Goal: Task Accomplishment & Management: Manage account settings

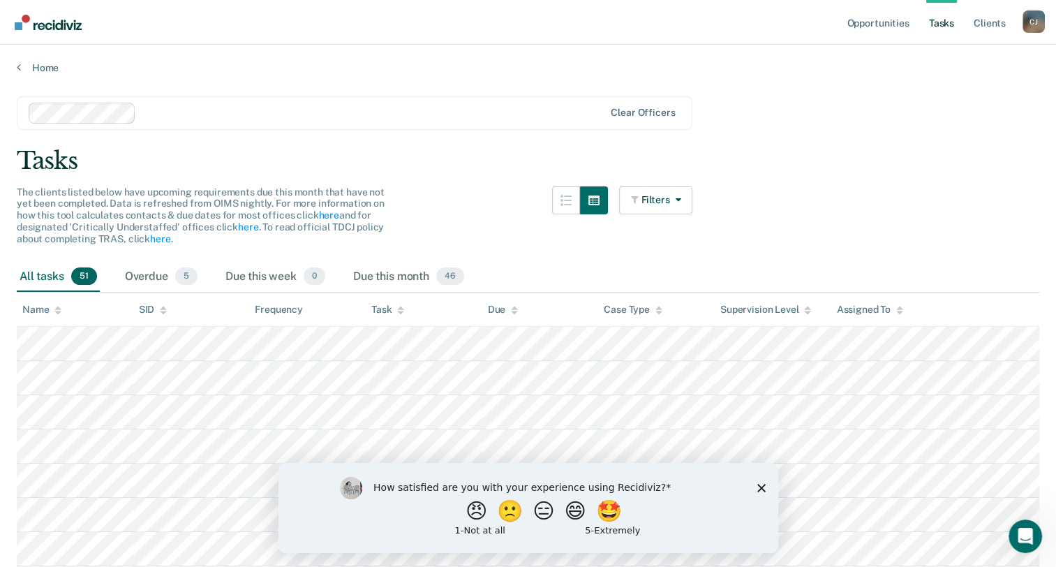
click at [757, 485] on icon "Close survey" at bounding box center [760, 487] width 8 height 8
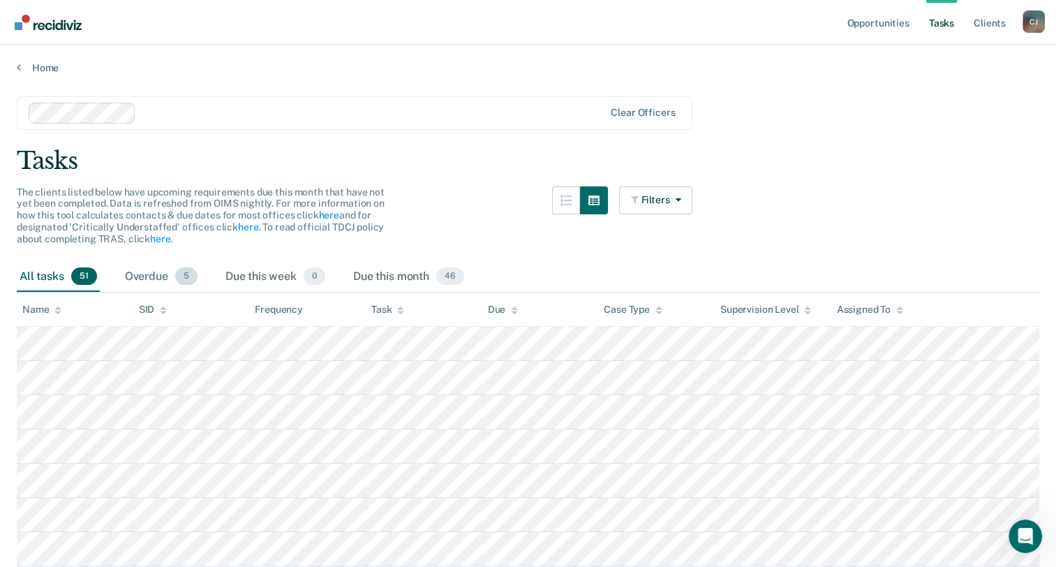
click at [167, 282] on div "Overdue 5" at bounding box center [161, 277] width 78 height 31
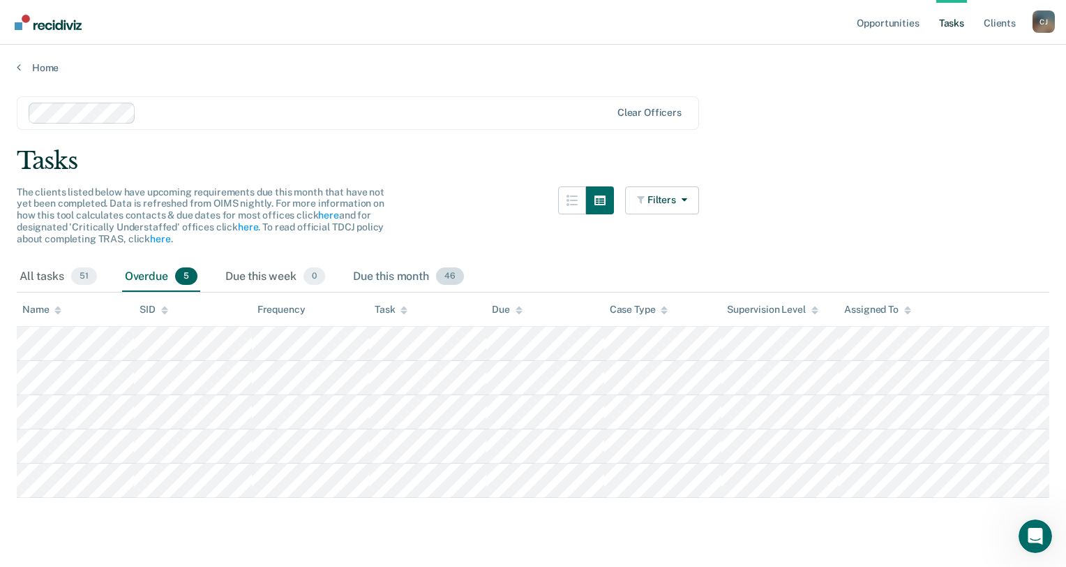
click at [398, 282] on div "Due this month 46" at bounding box center [408, 277] width 117 height 31
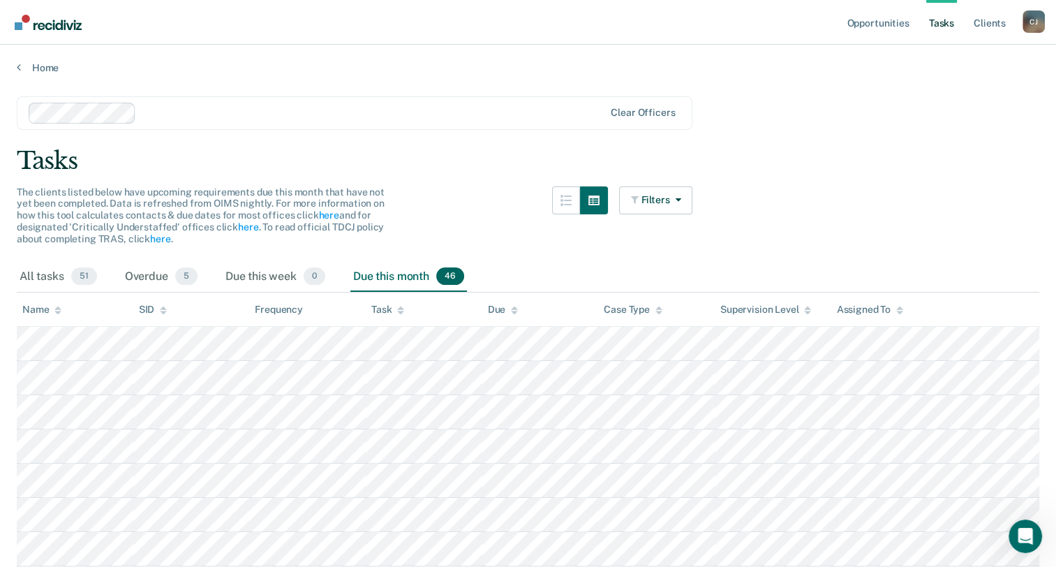
click at [684, 221] on div "Filters Contact Type Collateral Contact 9 ONLY Home Contact, Sch. 7 ONLY Home C…" at bounding box center [656, 223] width 74 height 75
click at [689, 203] on button "Filters" at bounding box center [656, 200] width 74 height 28
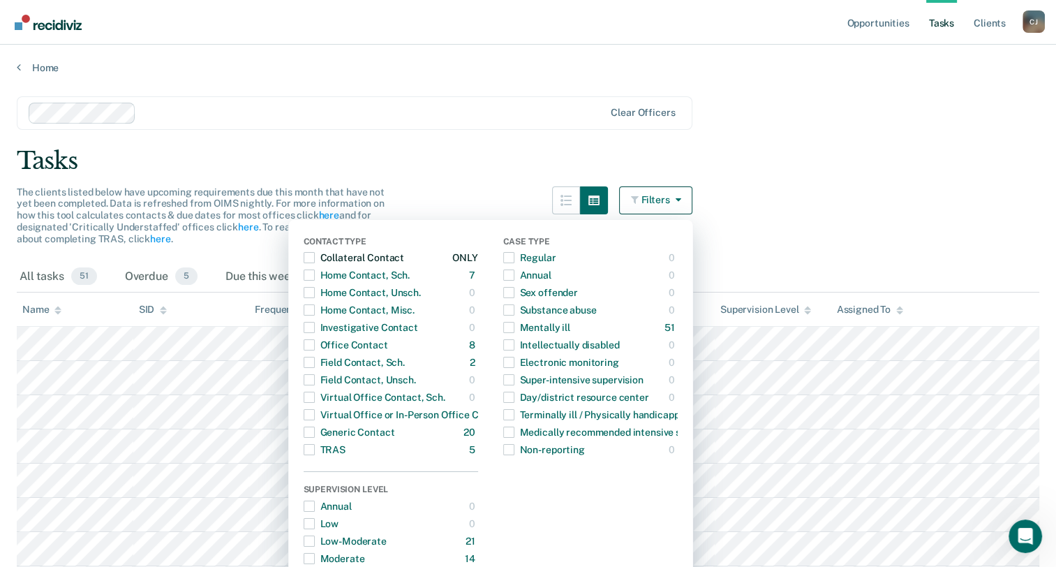
click at [315, 257] on span "button" at bounding box center [309, 257] width 11 height 11
click at [315, 272] on span "button" at bounding box center [309, 274] width 11 height 11
click at [364, 350] on div "Office Contact" at bounding box center [346, 345] width 84 height 22
click at [368, 369] on div "Field Contact, Sch." at bounding box center [354, 362] width 101 height 22
click at [449, 425] on button "Generic Contact 20 ONLY" at bounding box center [391, 432] width 174 height 17
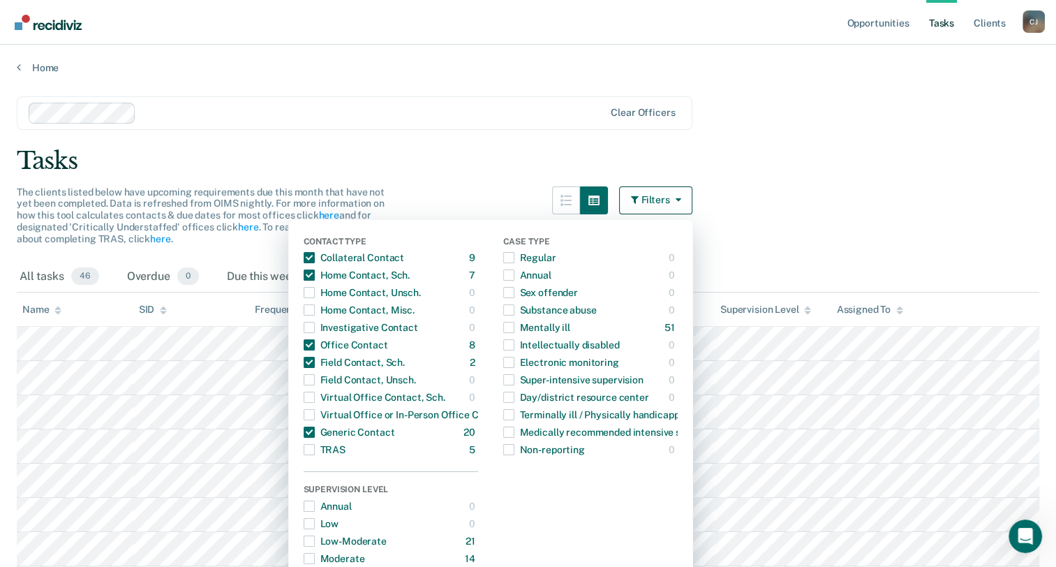
click at [689, 209] on button "Filters" at bounding box center [656, 200] width 74 height 28
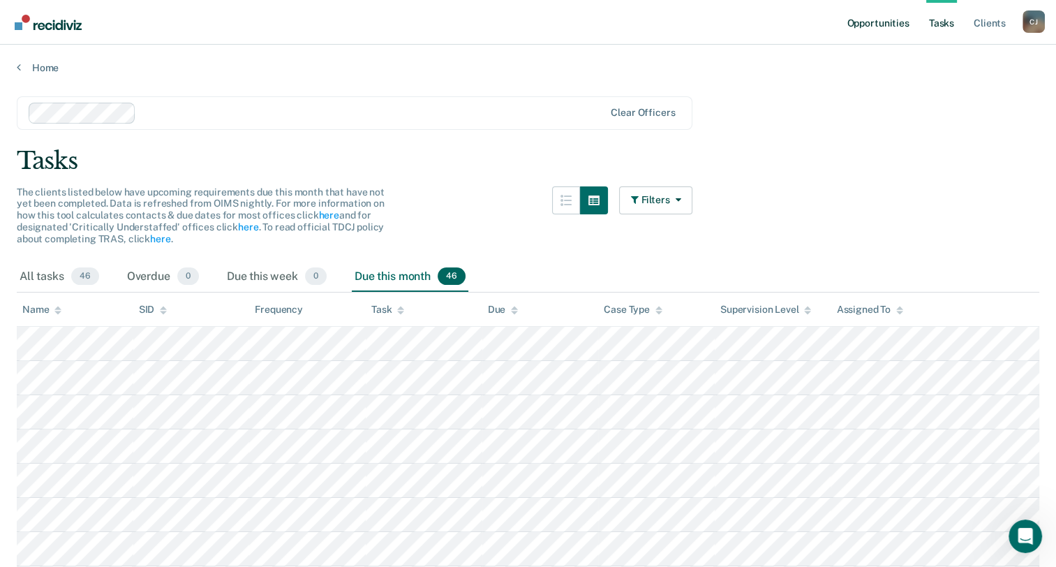
click at [890, 23] on link "Opportunities" at bounding box center [878, 22] width 68 height 45
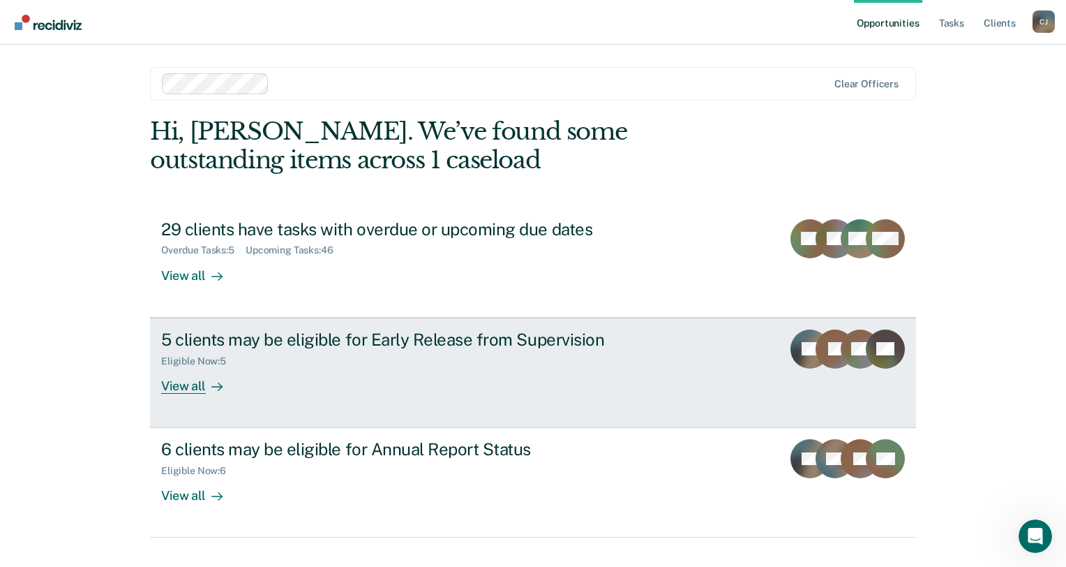
click at [178, 401] on link "5 clients may be eligible for Early Release from Supervision Eligible Now : 5 V…" at bounding box center [533, 373] width 766 height 110
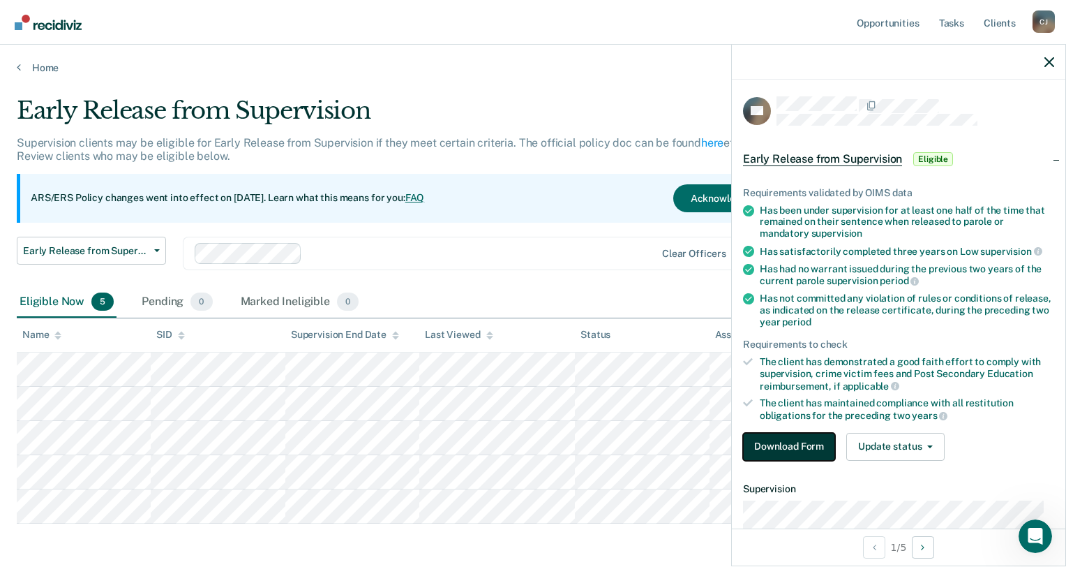
click at [776, 438] on button "Download Form" at bounding box center [789, 447] width 92 height 28
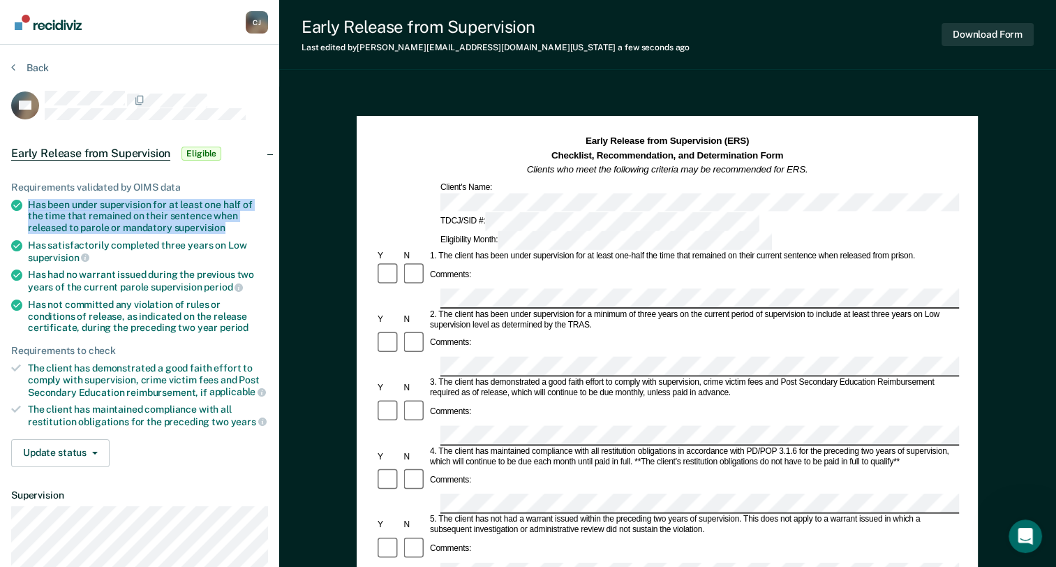
drag, startPoint x: 29, startPoint y: 201, endPoint x: 240, endPoint y: 228, distance: 213.2
click at [240, 228] on div "Has been under supervision for at least one half of the time that remained on t…" at bounding box center [148, 216] width 240 height 35
copy div "Has been under supervision for at least one half of the time that remained on t…"
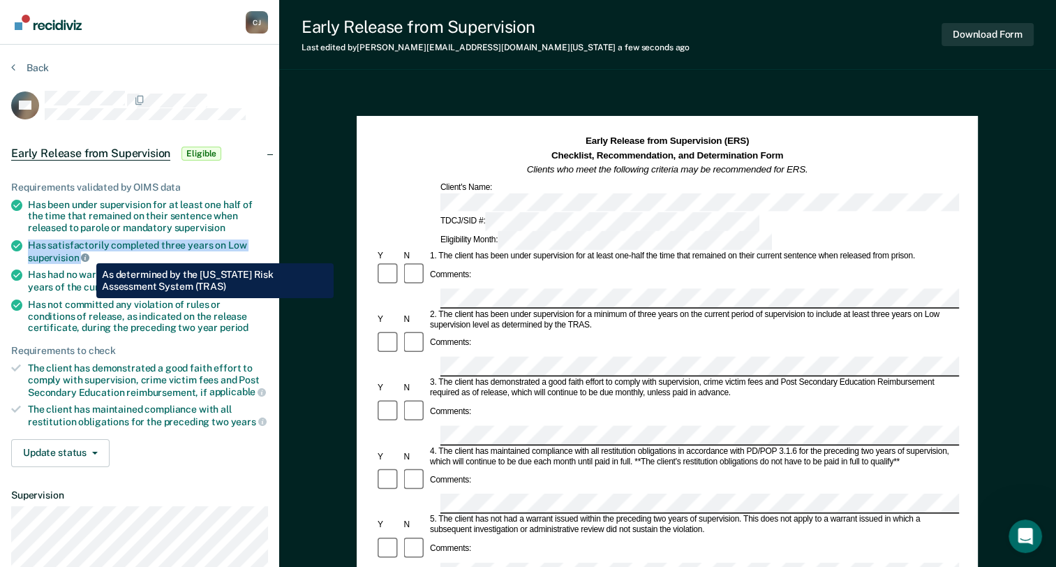
drag, startPoint x: 31, startPoint y: 238, endPoint x: 85, endPoint y: 253, distance: 56.4
click at [85, 253] on div "Has satisfactorily completed three years on Low supervision" at bounding box center [148, 251] width 240 height 24
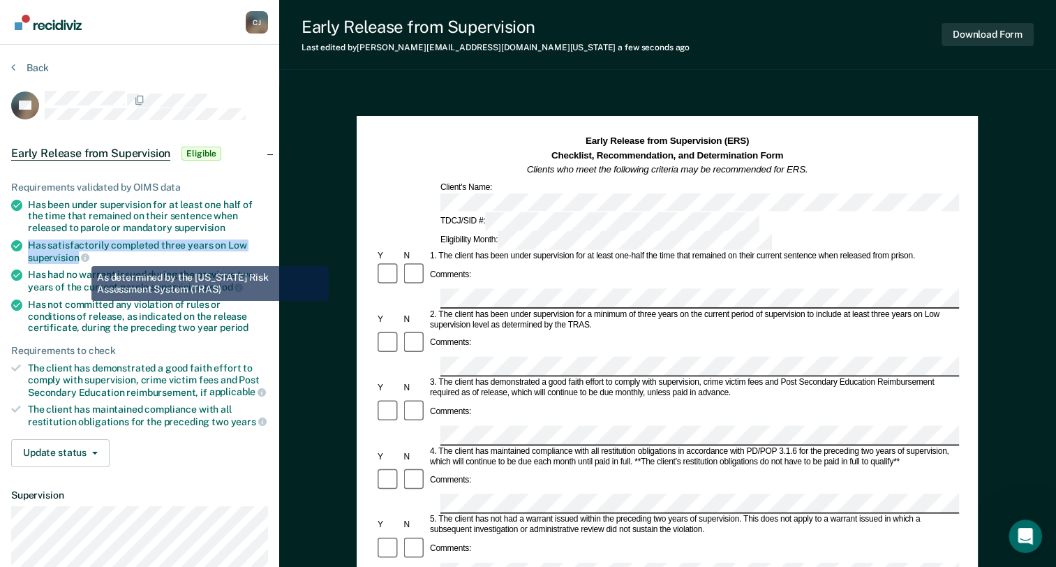
drag, startPoint x: 27, startPoint y: 243, endPoint x: 78, endPoint y: 255, distance: 53.1
click at [78, 255] on li "Has satisfactorily completed three years on Low supervision" at bounding box center [139, 251] width 257 height 24
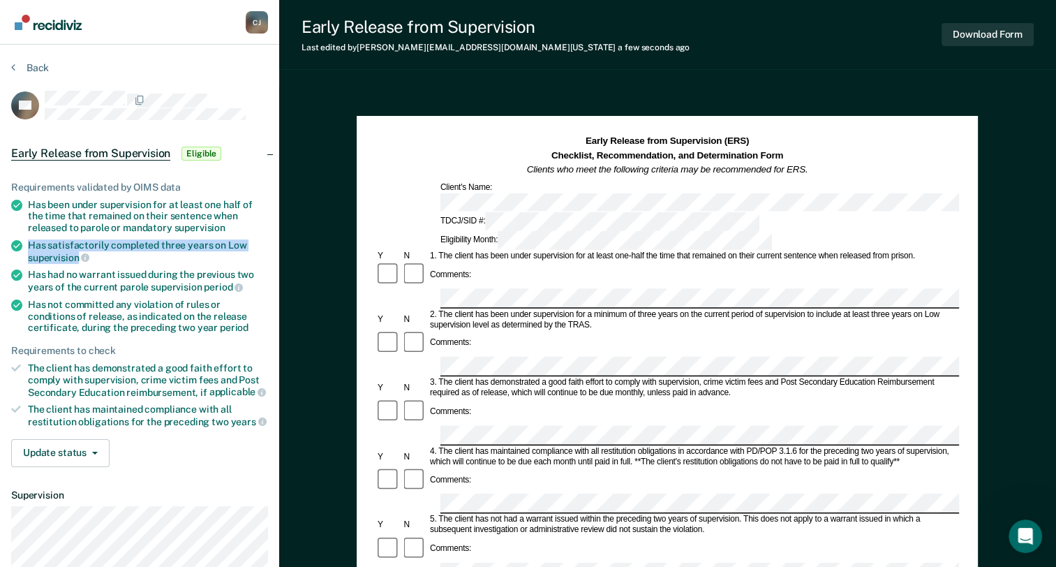
copy div "Has satisfactorily completed three years on Low supervision"
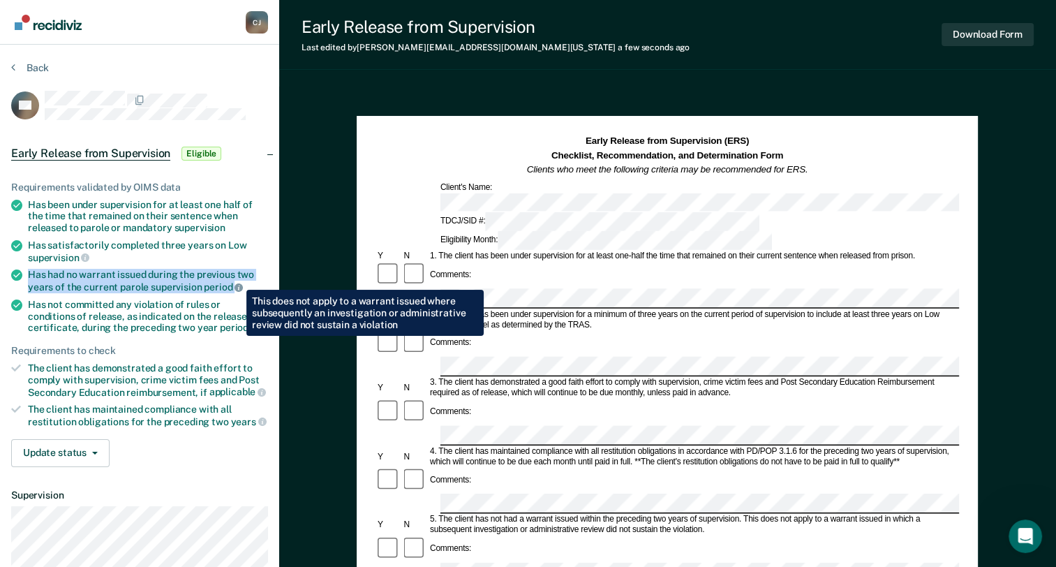
drag, startPoint x: 27, startPoint y: 274, endPoint x: 235, endPoint y: 279, distance: 208.7
click at [235, 279] on li "Has had no warrant issued during the previous two years of the current parole s…" at bounding box center [139, 281] width 257 height 24
copy div "Has had no warrant issued during the previous two years of the current parole s…"
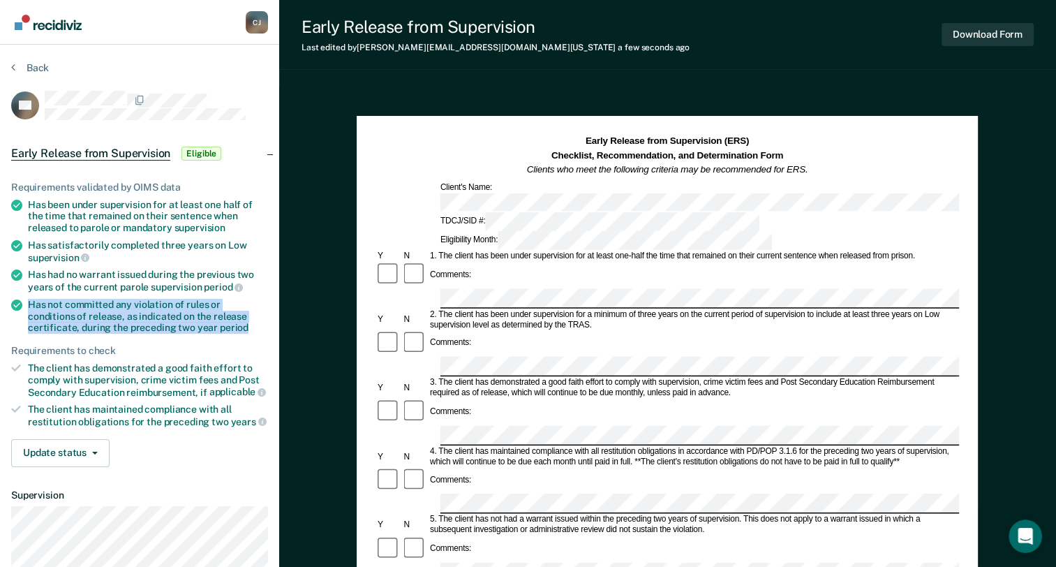
drag, startPoint x: 28, startPoint y: 301, endPoint x: 230, endPoint y: 327, distance: 204.0
click at [230, 327] on div "Has not committed any violation of rules or conditions of release, as indicated…" at bounding box center [148, 316] width 240 height 35
copy div "Has not committed any violation of rules or conditions of release, as indicated…"
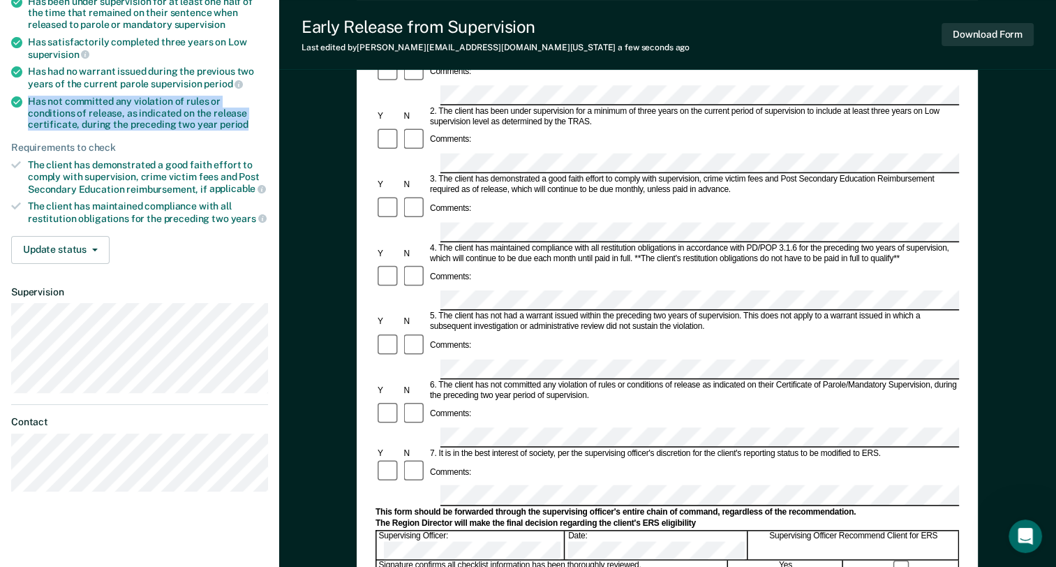
scroll to position [205, 0]
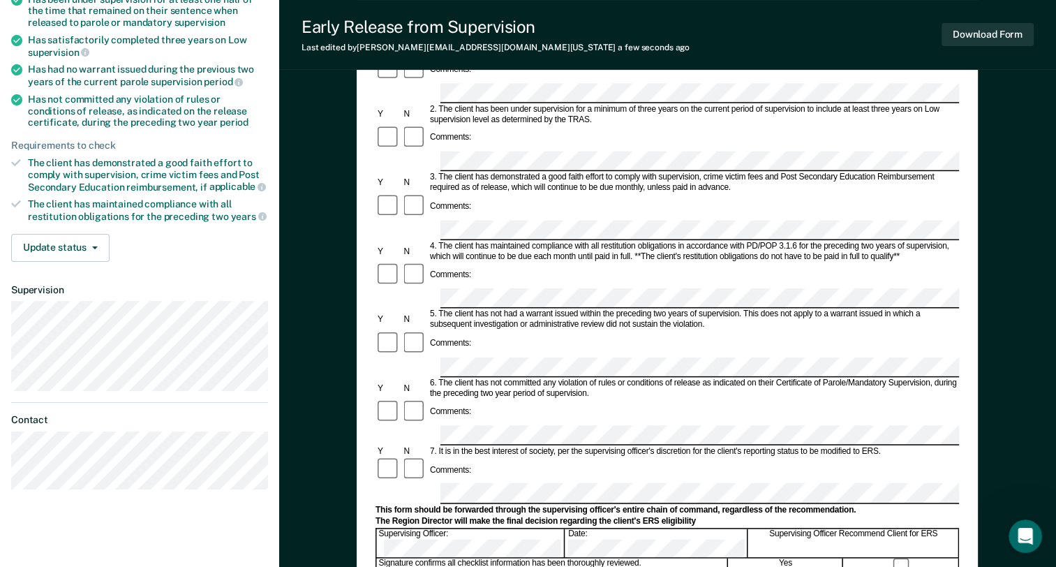
click at [469, 398] on div "Comments:" at bounding box center [666, 411] width 583 height 27
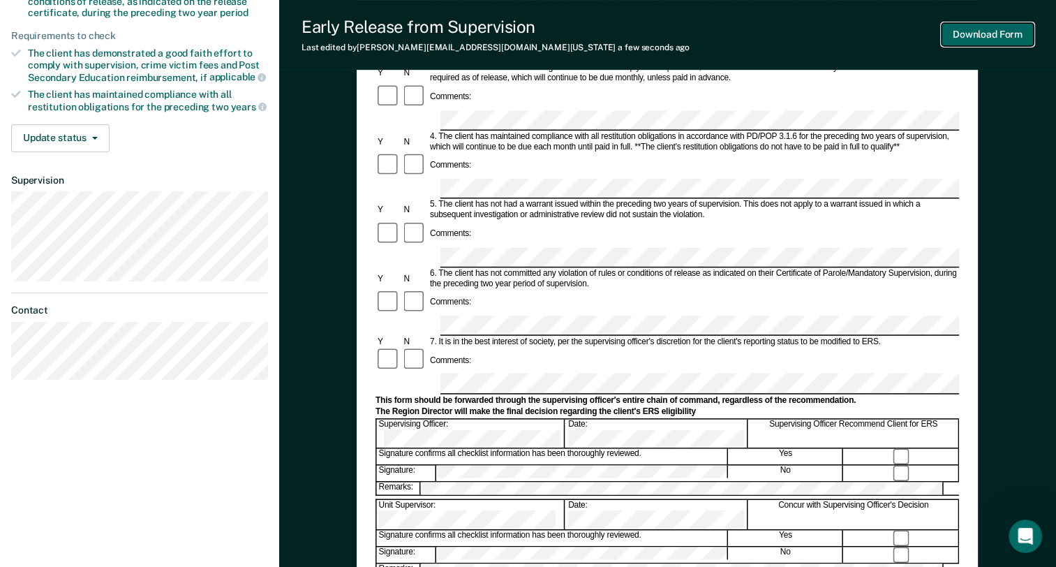
scroll to position [0, 0]
click at [996, 29] on button "Download Form" at bounding box center [987, 34] width 92 height 23
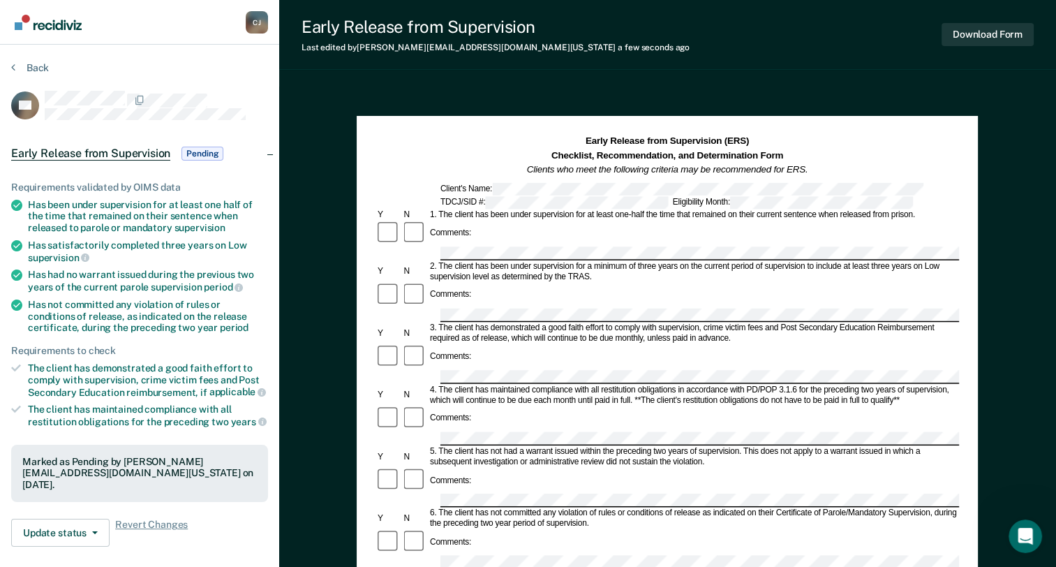
click at [17, 54] on section "Back WJ Early Release from Supervision Pending Requirements validated by OIMS d…" at bounding box center [139, 423] width 279 height 757
click at [13, 70] on icon at bounding box center [13, 66] width 4 height 11
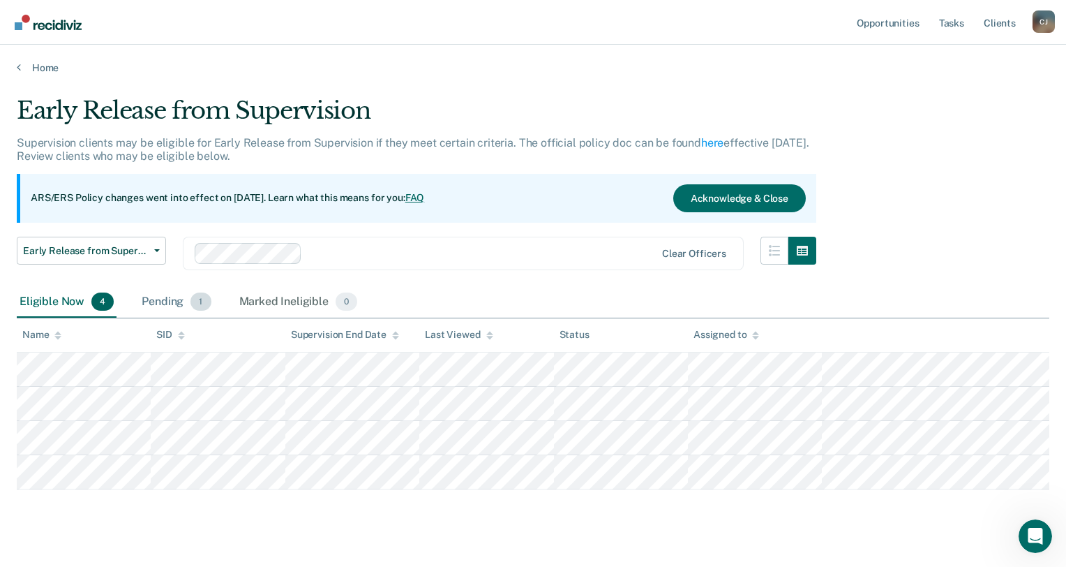
click at [174, 311] on div "Pending 1" at bounding box center [176, 302] width 75 height 31
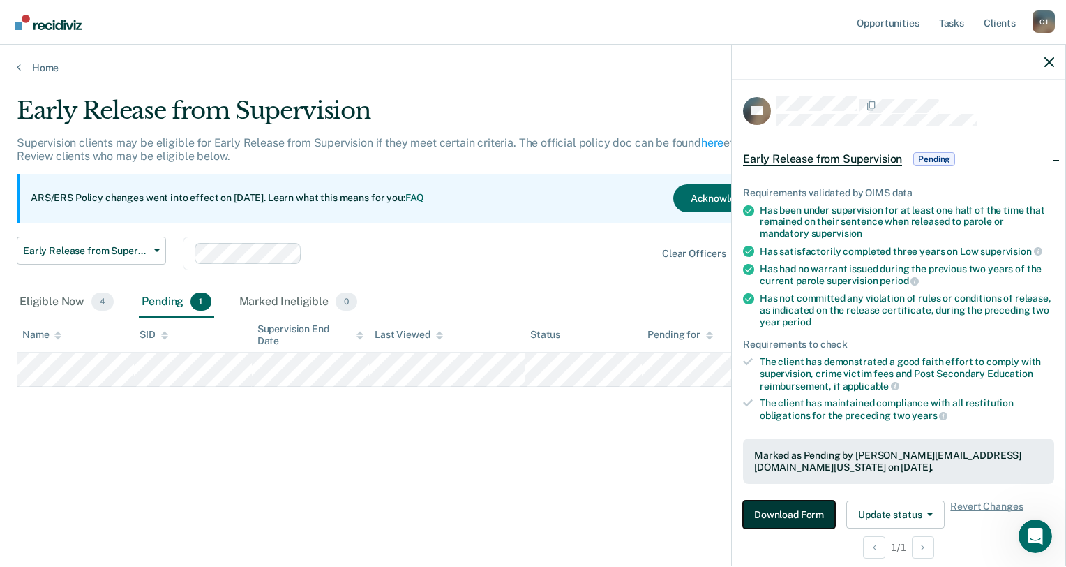
click at [770, 514] on button "Download Form" at bounding box center [789, 514] width 92 height 28
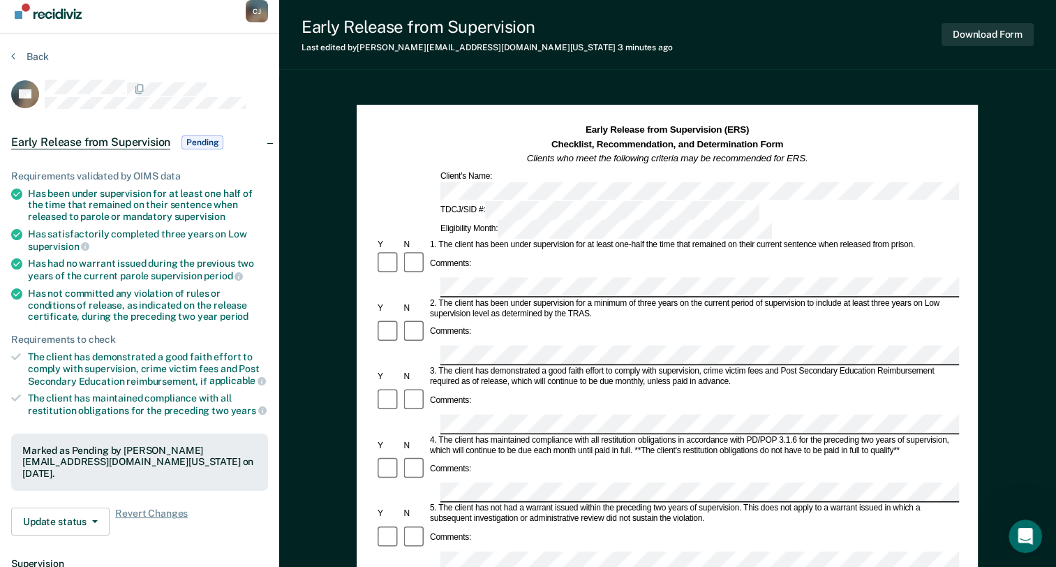
scroll to position [10, 0]
click at [39, 53] on button "Back" at bounding box center [30, 57] width 38 height 13
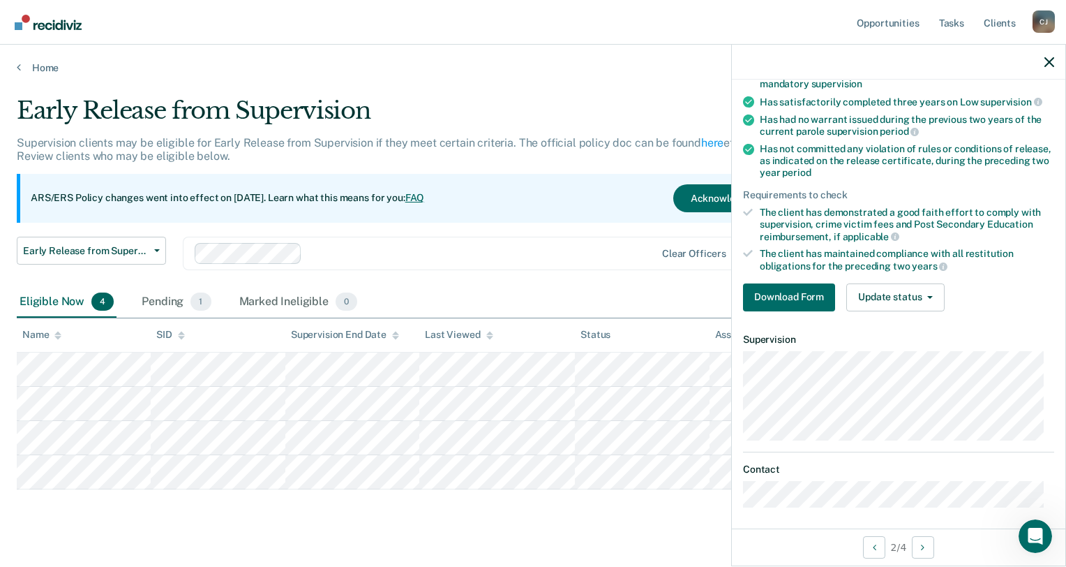
scroll to position [151, 0]
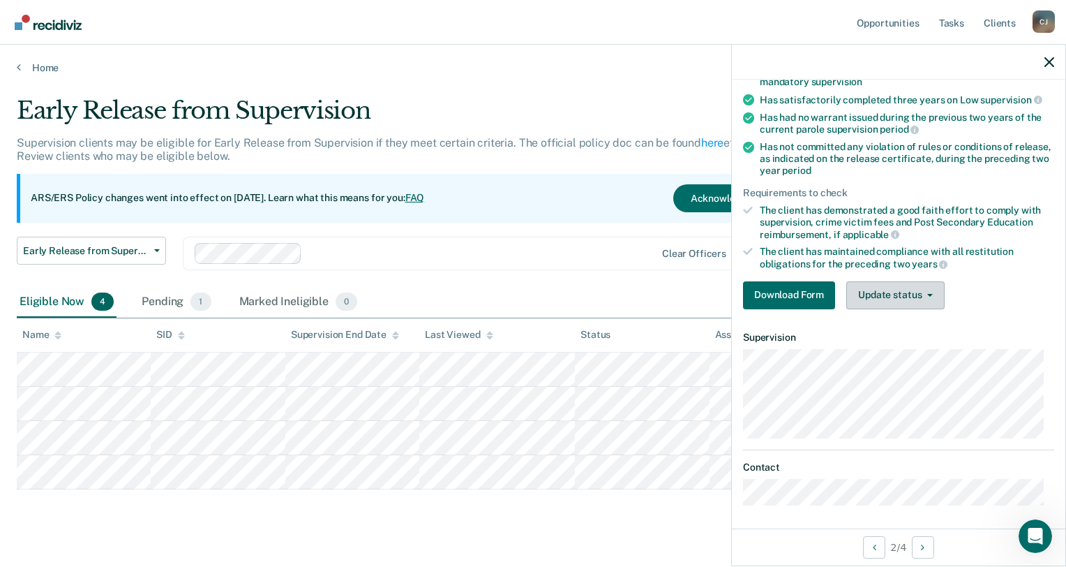
click at [927, 285] on button "Update status" at bounding box center [896, 295] width 98 height 28
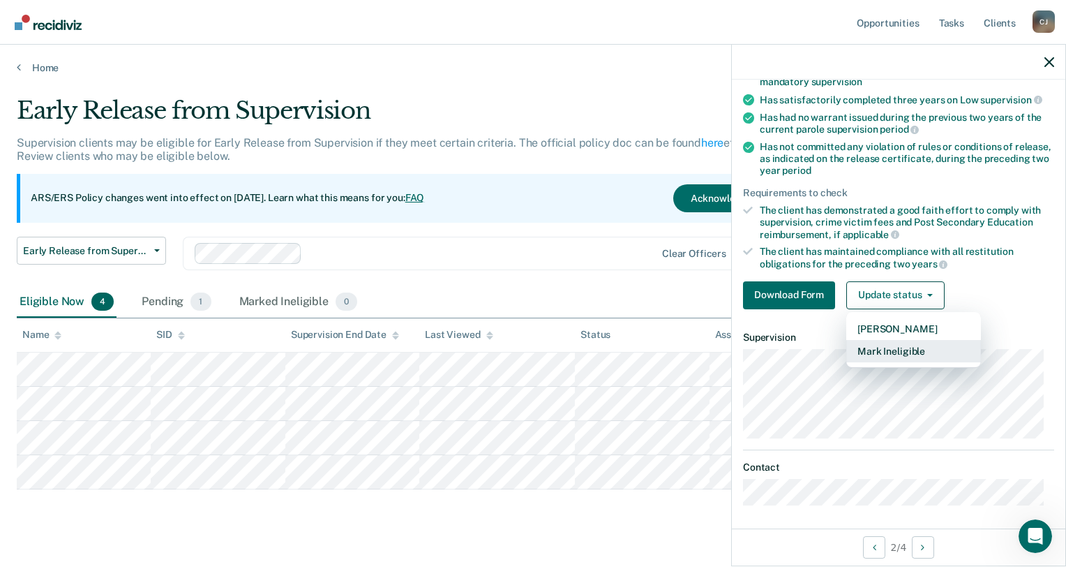
click at [960, 341] on button "Mark Ineligible" at bounding box center [914, 351] width 135 height 22
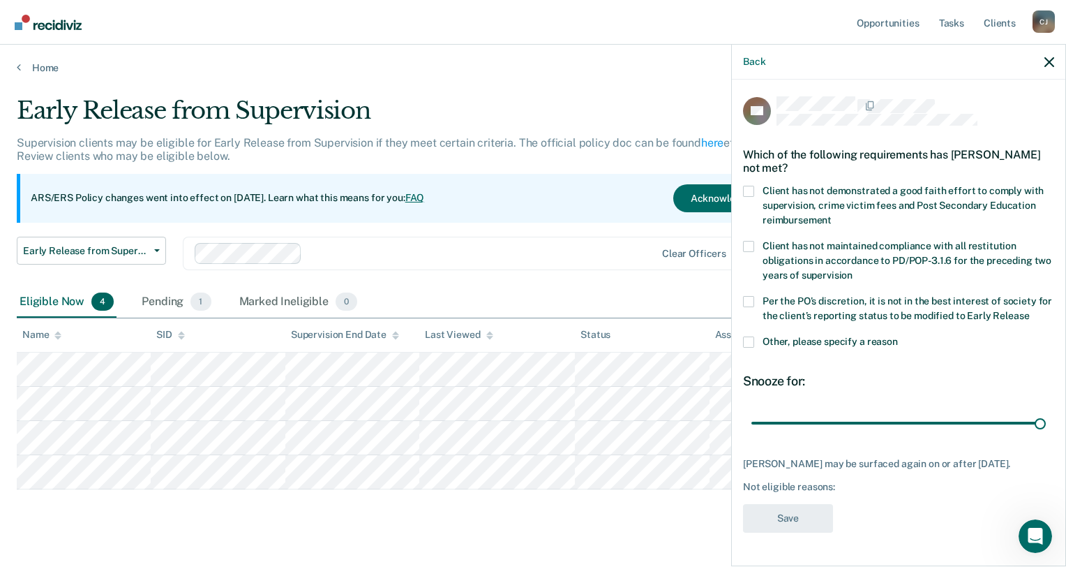
type input "90"
click at [968, 197] on span "Client has not demonstrated a good faith effort to comply with supervision, cri…" at bounding box center [903, 205] width 281 height 40
click at [832, 215] on input "Client has not demonstrated a good faith effort to comply with supervision, cri…" at bounding box center [832, 215] width 0 height 0
click at [796, 508] on button "Save" at bounding box center [788, 518] width 90 height 29
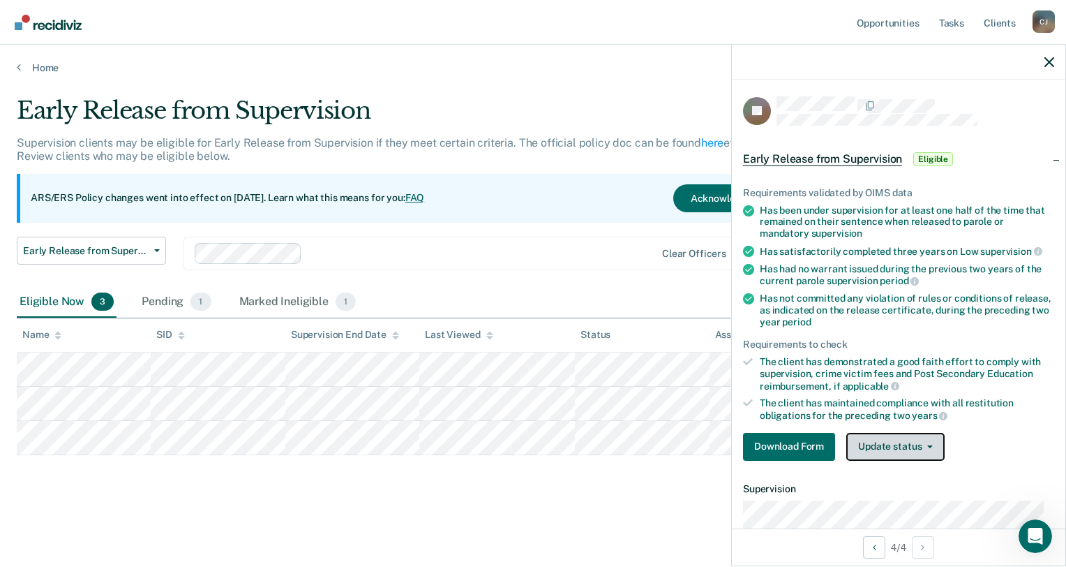
click at [897, 433] on button "Update status" at bounding box center [896, 447] width 98 height 28
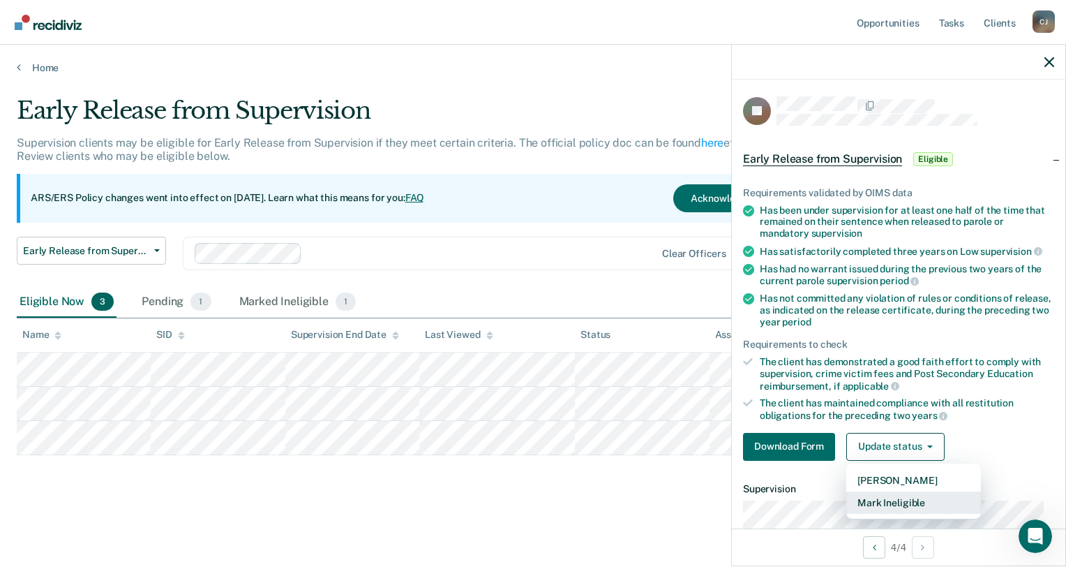
click at [907, 500] on button "Mark Ineligible" at bounding box center [914, 502] width 135 height 22
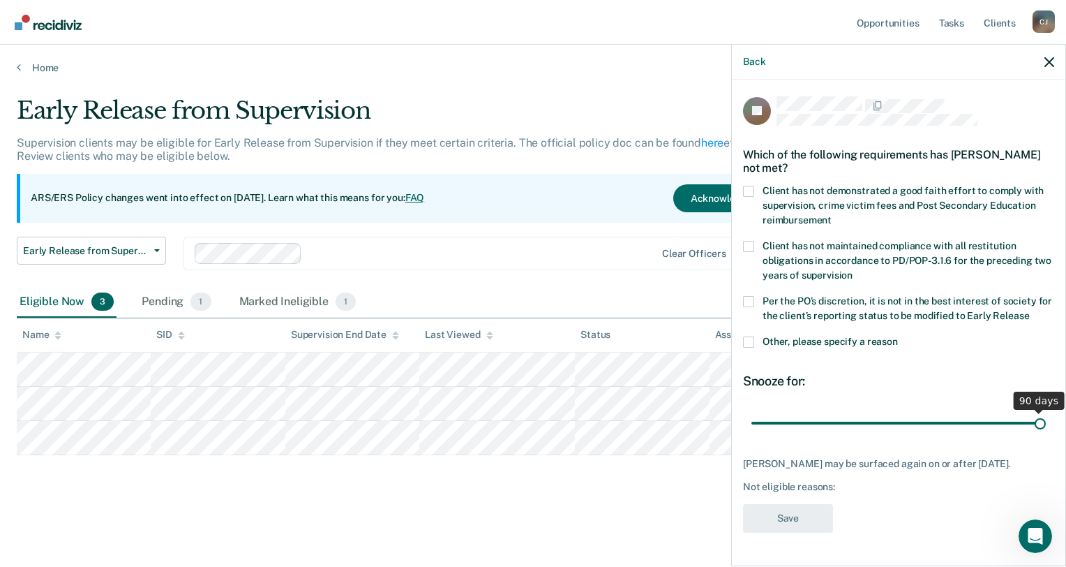
drag, startPoint x: 849, startPoint y: 422, endPoint x: 1068, endPoint y: 441, distance: 220.0
type input "90"
click at [1046, 435] on input "range" at bounding box center [899, 423] width 295 height 24
click at [754, 186] on label "Client has not demonstrated a good faith effort to comply with supervision, cri…" at bounding box center [898, 208] width 311 height 44
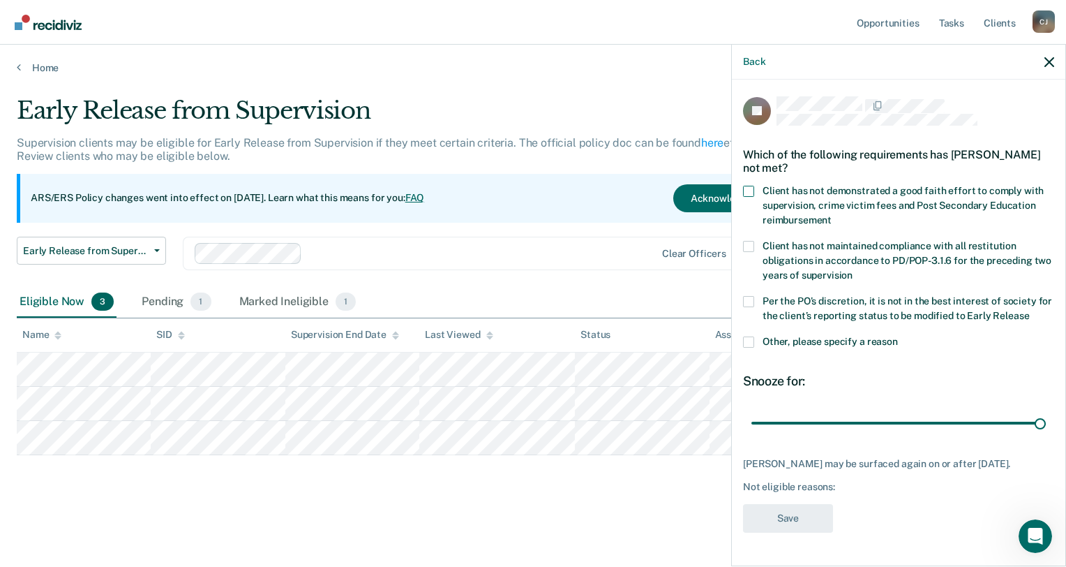
click at [832, 215] on input "Client has not demonstrated a good faith effort to comply with supervision, cri…" at bounding box center [832, 215] width 0 height 0
click at [797, 525] on button "Save" at bounding box center [788, 518] width 90 height 29
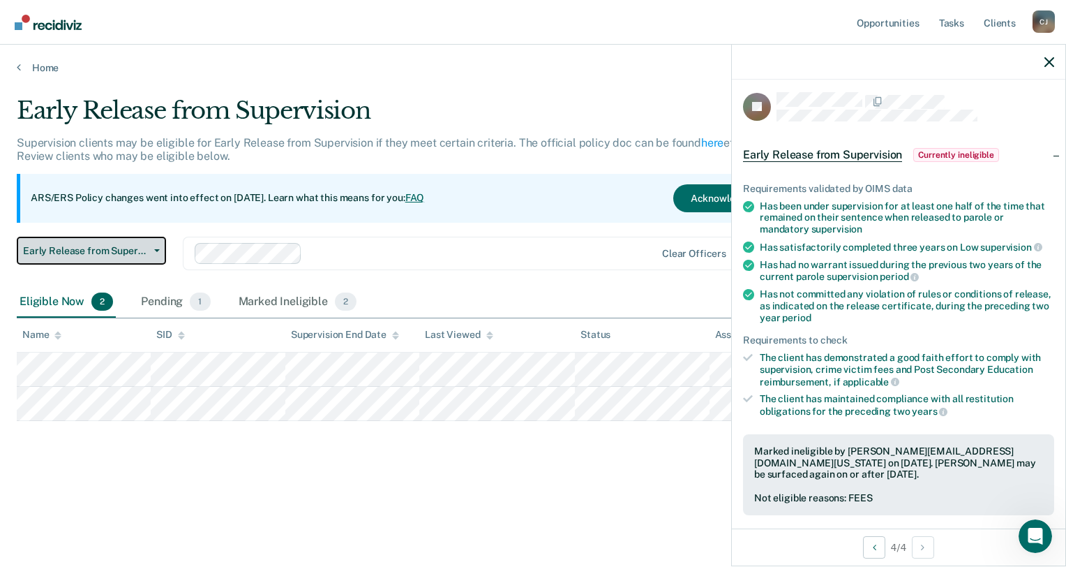
click at [144, 254] on span "Early Release from Supervision" at bounding box center [86, 251] width 126 height 12
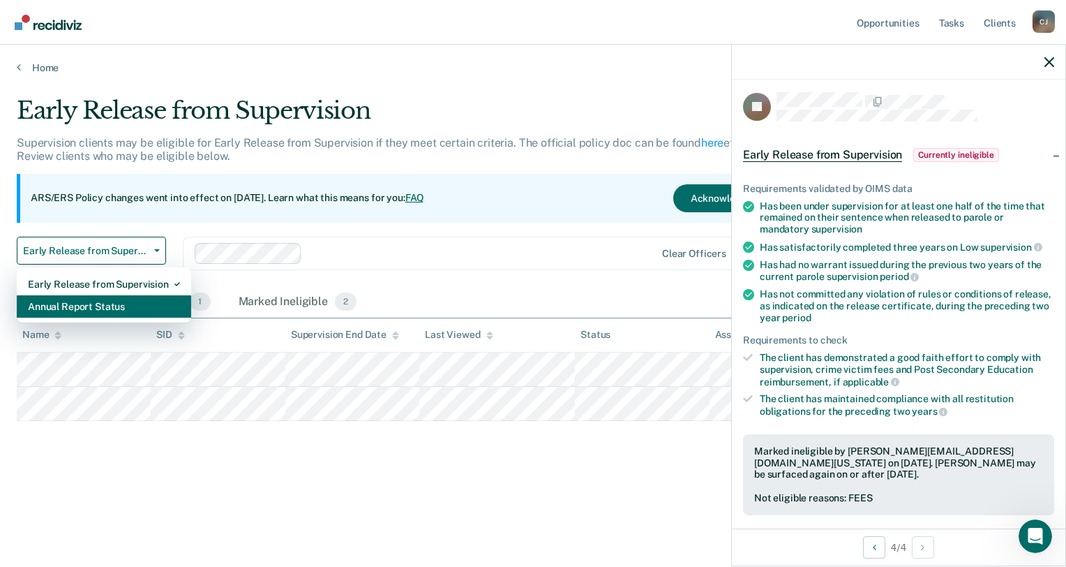
click at [124, 309] on div "Annual Report Status" at bounding box center [104, 306] width 152 height 22
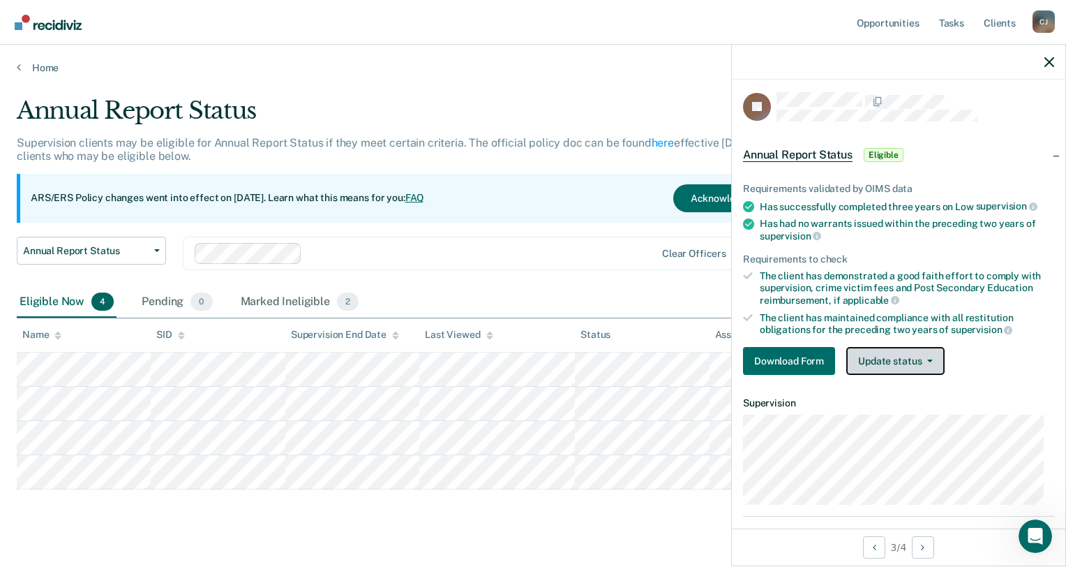
click at [890, 347] on button "Update status" at bounding box center [896, 361] width 98 height 28
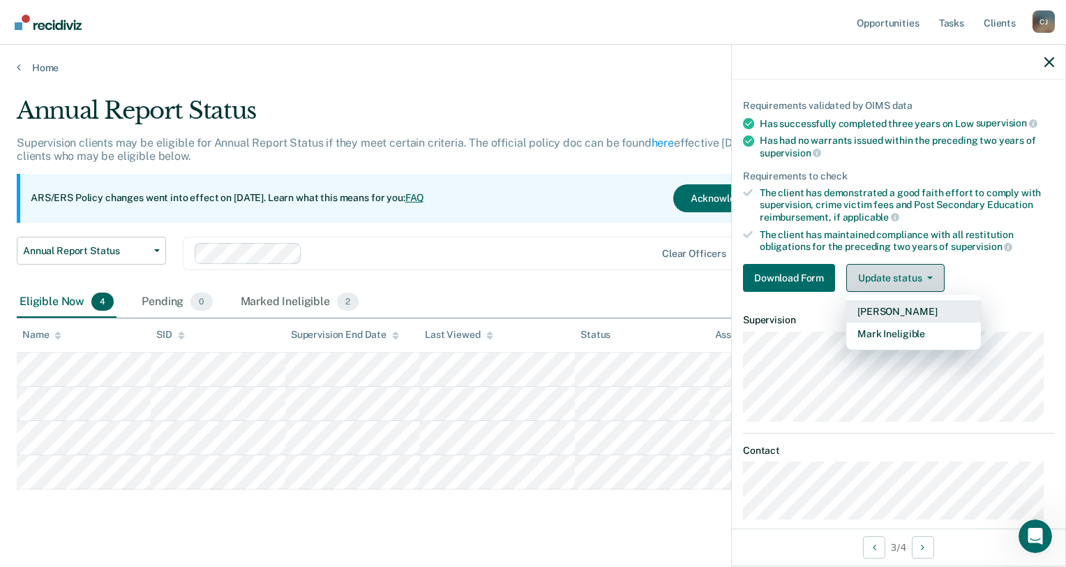
scroll to position [88, 0]
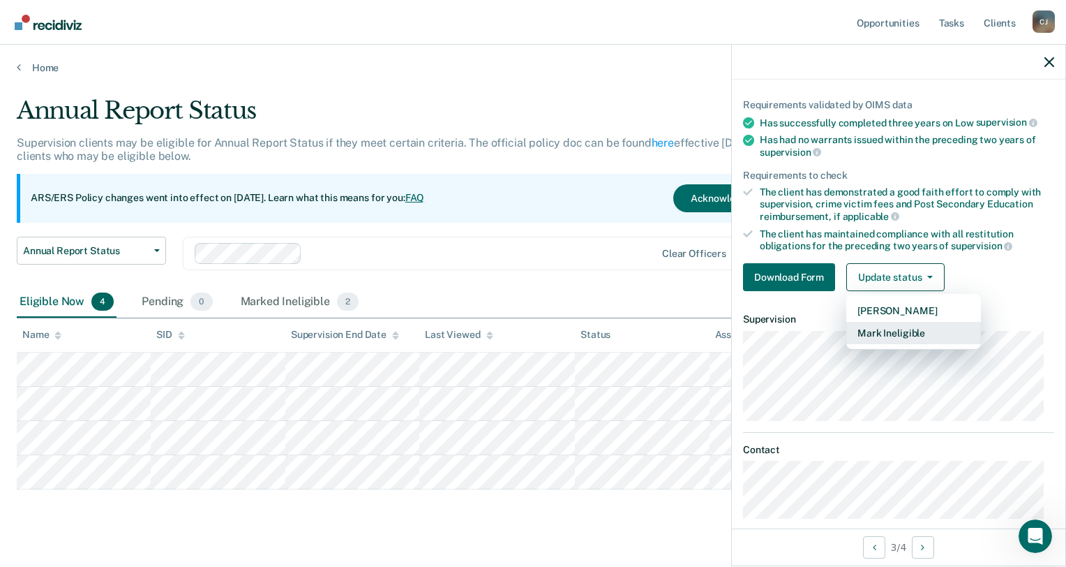
click at [914, 322] on button "Mark Ineligible" at bounding box center [914, 333] width 135 height 22
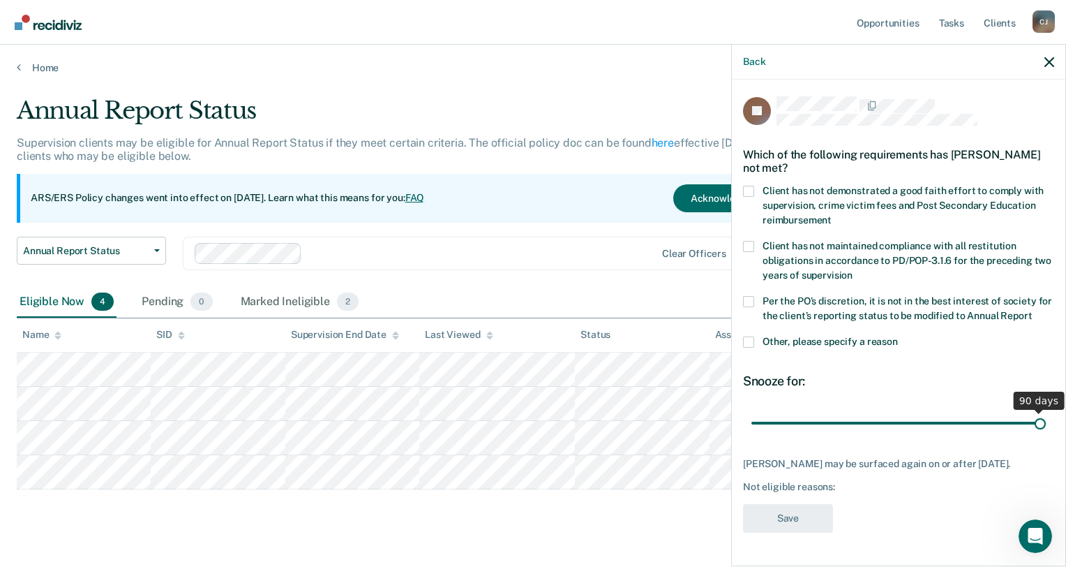
drag, startPoint x: 851, startPoint y: 426, endPoint x: 1064, endPoint y: 442, distance: 213.5
type input "90"
click at [1046, 435] on input "range" at bounding box center [899, 423] width 295 height 24
click at [786, 185] on span "Client has not demonstrated a good faith effort to comply with supervision, cri…" at bounding box center [903, 205] width 281 height 40
click at [832, 215] on input "Client has not demonstrated a good faith effort to comply with supervision, cri…" at bounding box center [832, 215] width 0 height 0
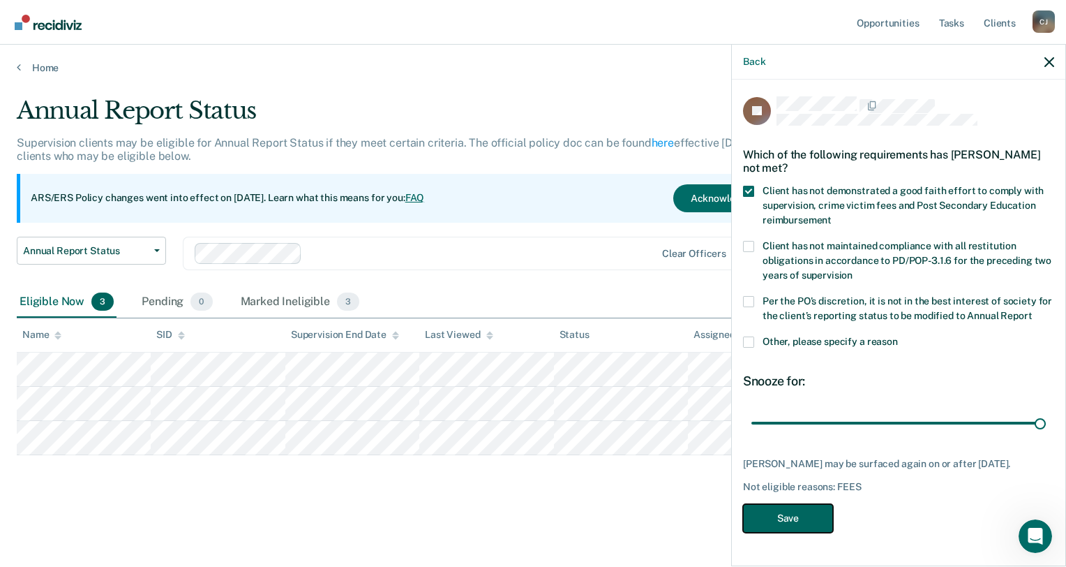
click at [798, 532] on button "Save" at bounding box center [788, 518] width 90 height 29
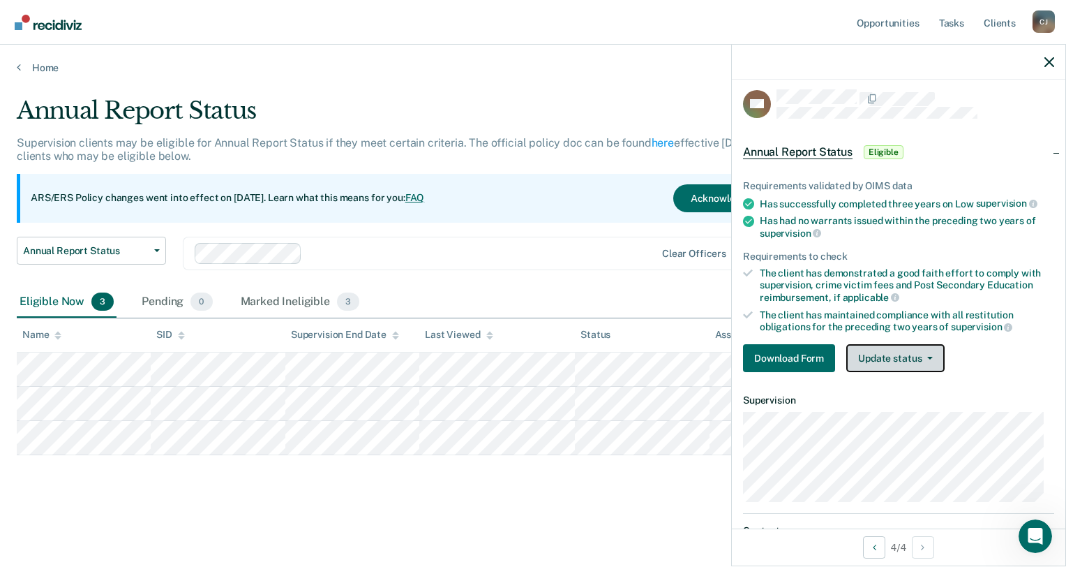
click at [907, 346] on button "Update status" at bounding box center [896, 358] width 98 height 28
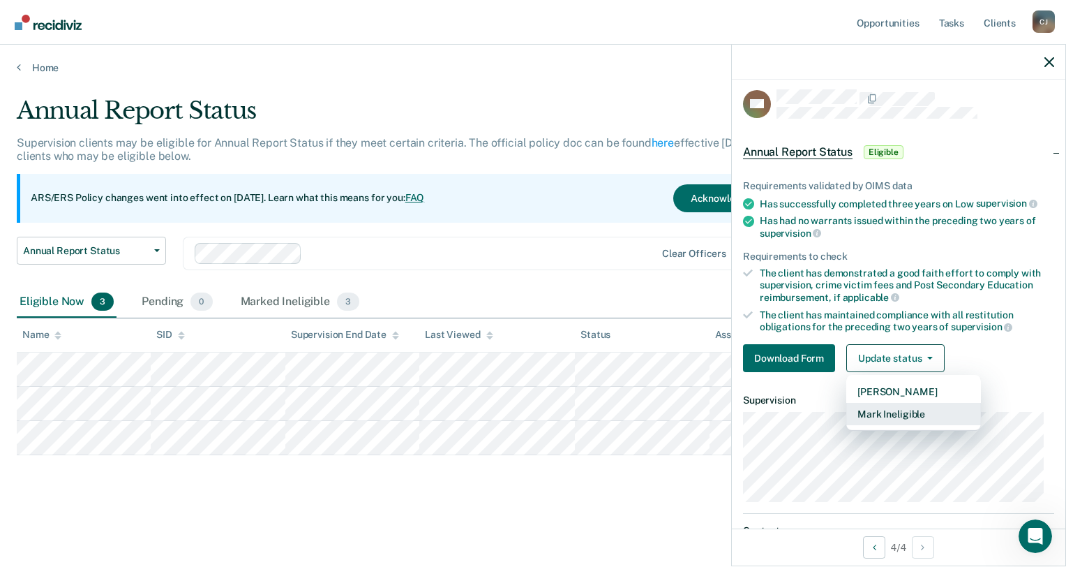
click at [919, 406] on button "Mark Ineligible" at bounding box center [914, 414] width 135 height 22
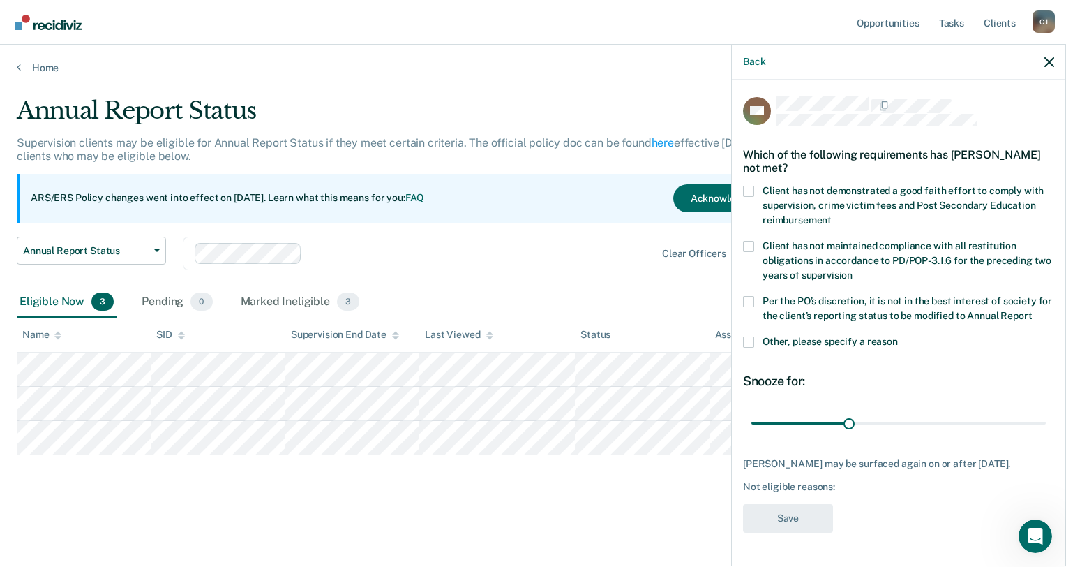
scroll to position [19, 0]
drag, startPoint x: 849, startPoint y: 417, endPoint x: 1066, endPoint y: 426, distance: 216.5
type input "90"
click at [1046, 426] on input "range" at bounding box center [899, 423] width 295 height 24
click at [849, 185] on span "Client has not demonstrated a good faith effort to comply with supervision, cri…" at bounding box center [903, 205] width 281 height 40
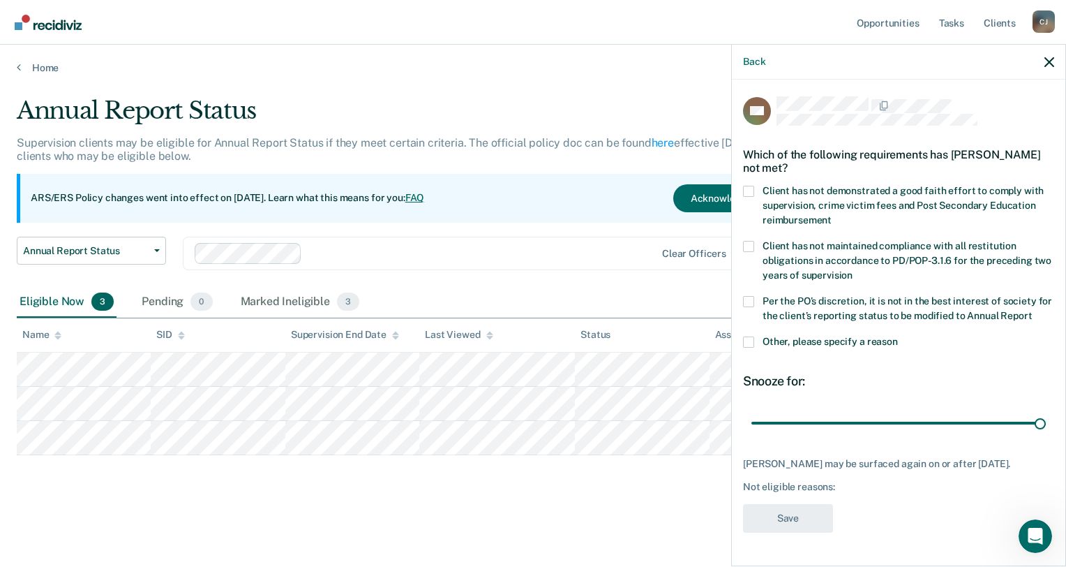
click at [832, 215] on input "Client has not demonstrated a good faith effort to comply with supervision, cri…" at bounding box center [832, 215] width 0 height 0
click at [858, 295] on span "Per the PO’s discretion, it is not in the best interest of society for the clie…" at bounding box center [908, 308] width 290 height 26
click at [1032, 311] on input "Per the PO’s discretion, it is not in the best interest of society for the clie…" at bounding box center [1032, 311] width 0 height 0
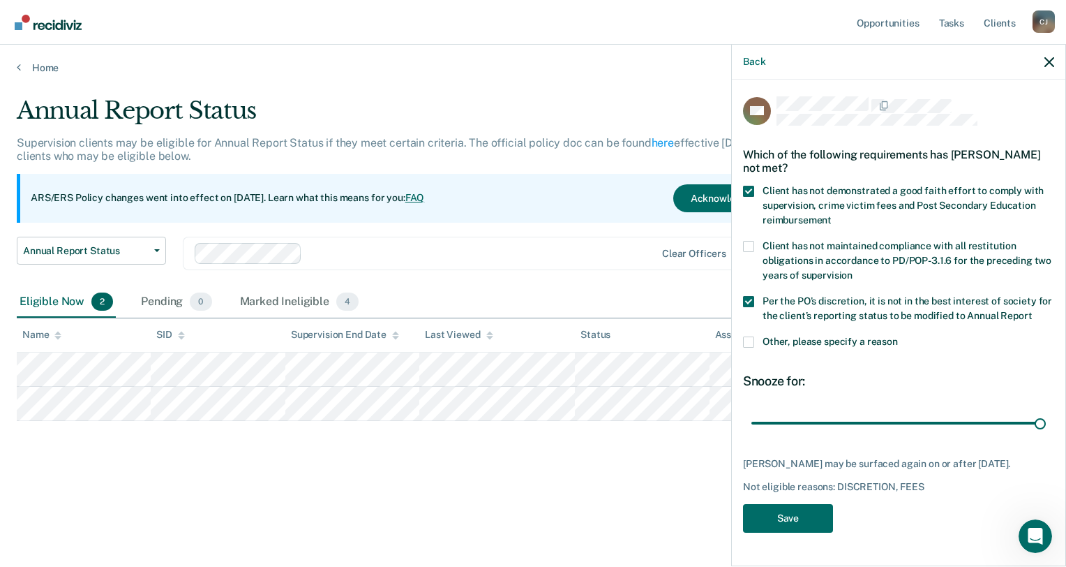
click at [842, 341] on span "Other, please specify a reason" at bounding box center [830, 341] width 135 height 11
click at [898, 336] on input "Other, please specify a reason" at bounding box center [898, 336] width 0 height 0
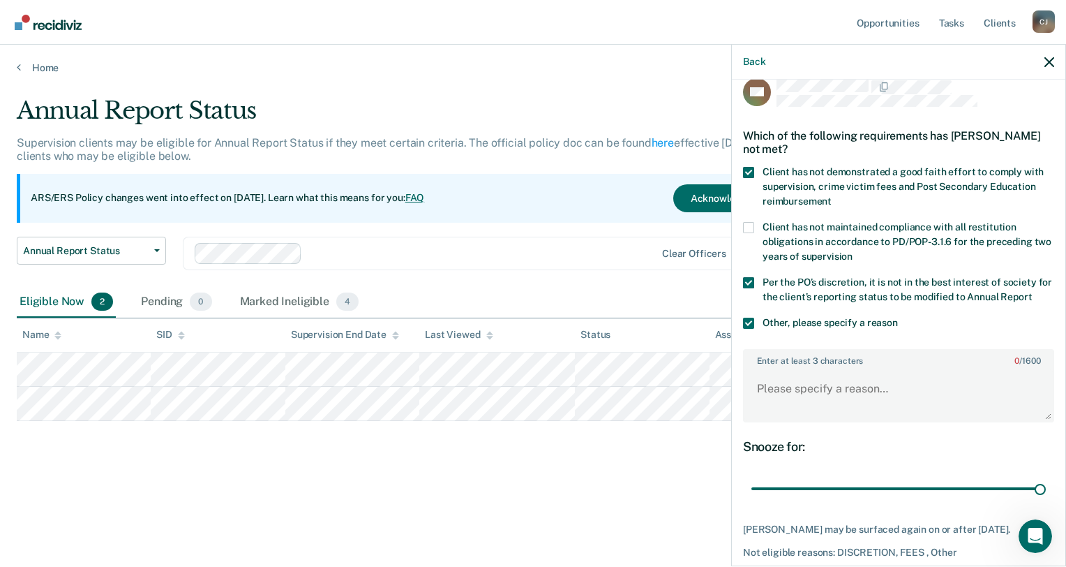
scroll to position [102, 0]
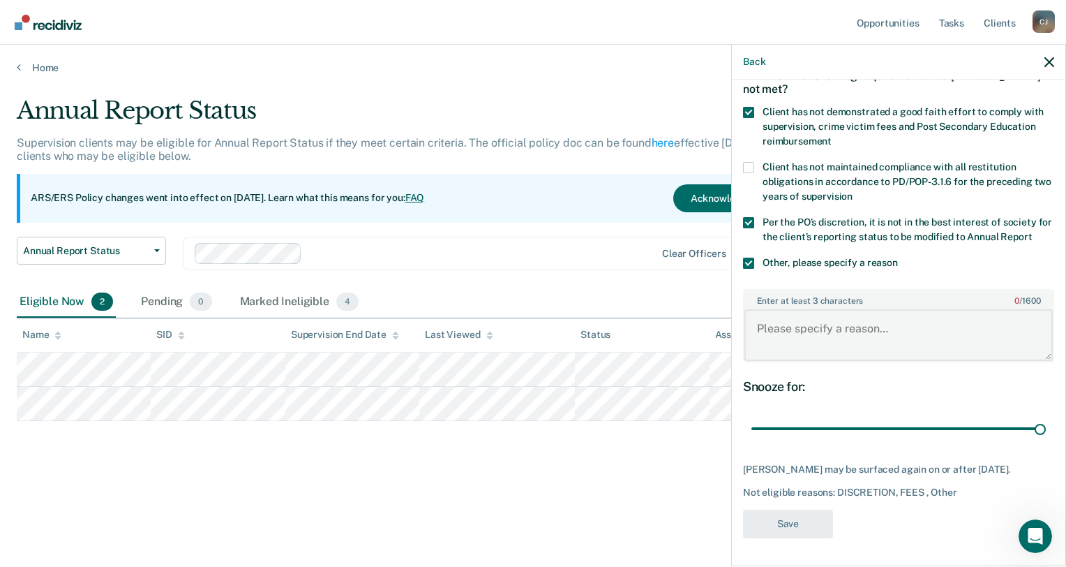
click at [824, 317] on textarea "Enter at least 3 characters 0 / 1600" at bounding box center [899, 335] width 308 height 52
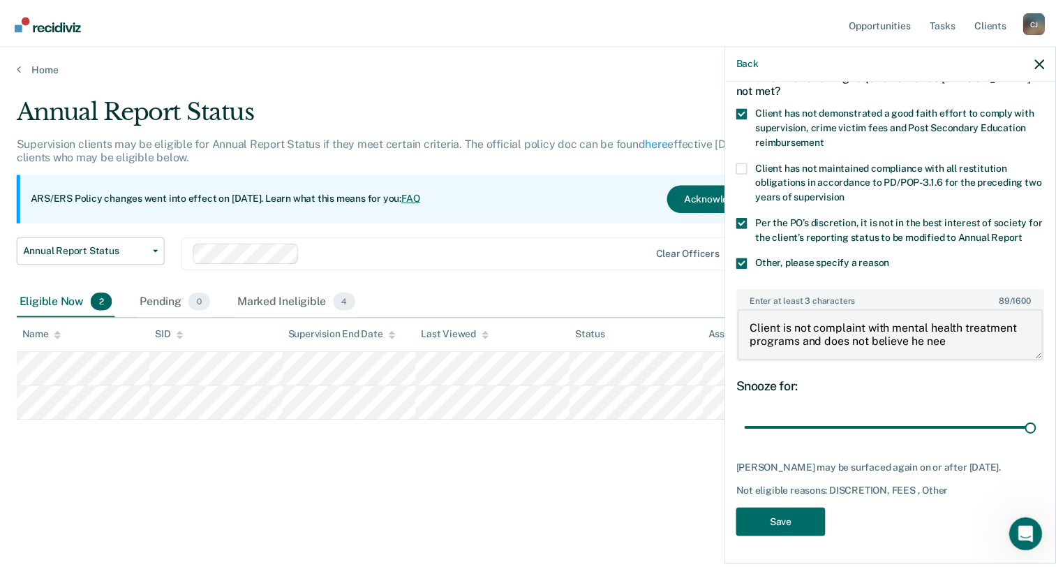
scroll to position [0, 0]
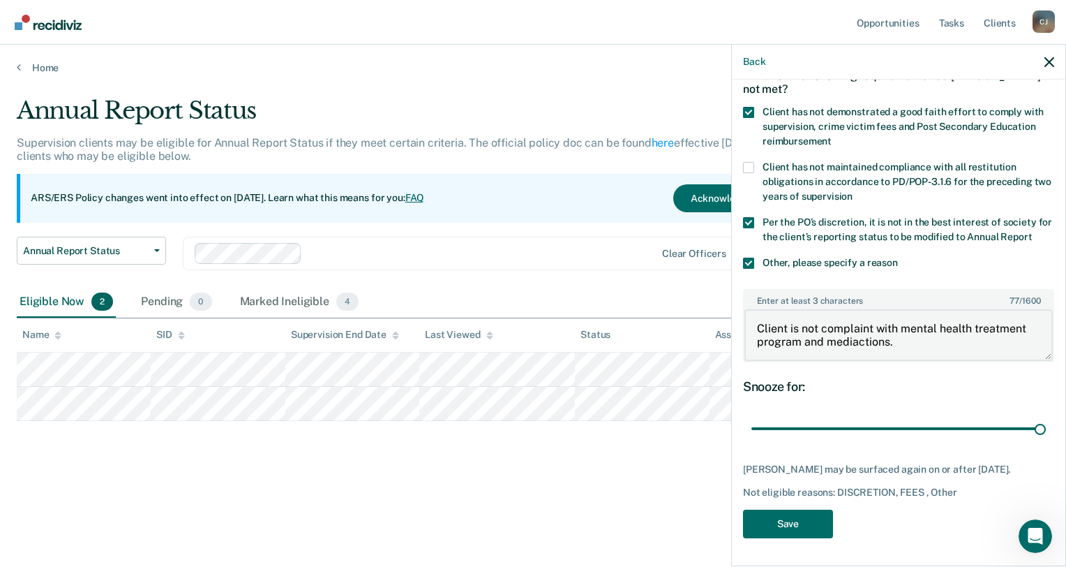
click at [782, 332] on textarea "Client is not complaint with mental health treatment program and mediactions." at bounding box center [899, 335] width 308 height 52
type textarea "Client is not complaint with mental health treatment program and mediations."
click at [791, 527] on button "Save" at bounding box center [788, 523] width 90 height 29
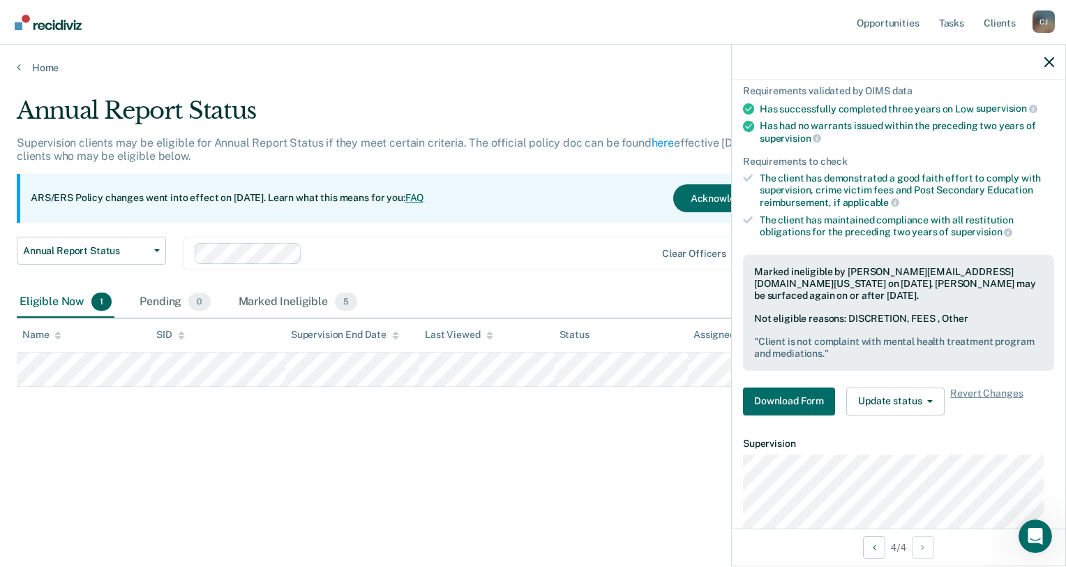
click at [1052, 64] on icon "button" at bounding box center [1050, 62] width 10 height 10
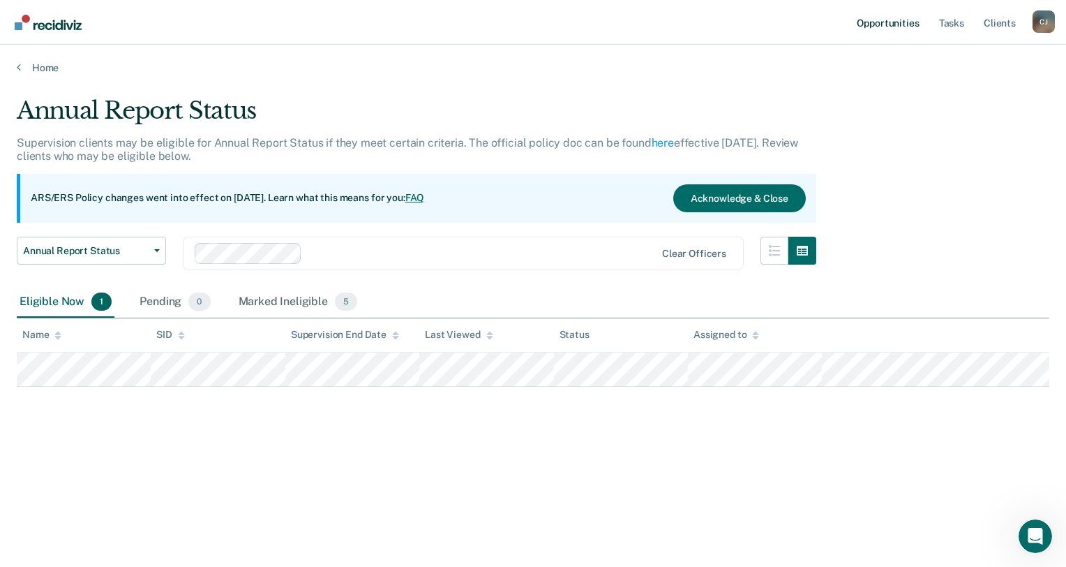
click at [896, 28] on link "Opportunities" at bounding box center [888, 22] width 68 height 45
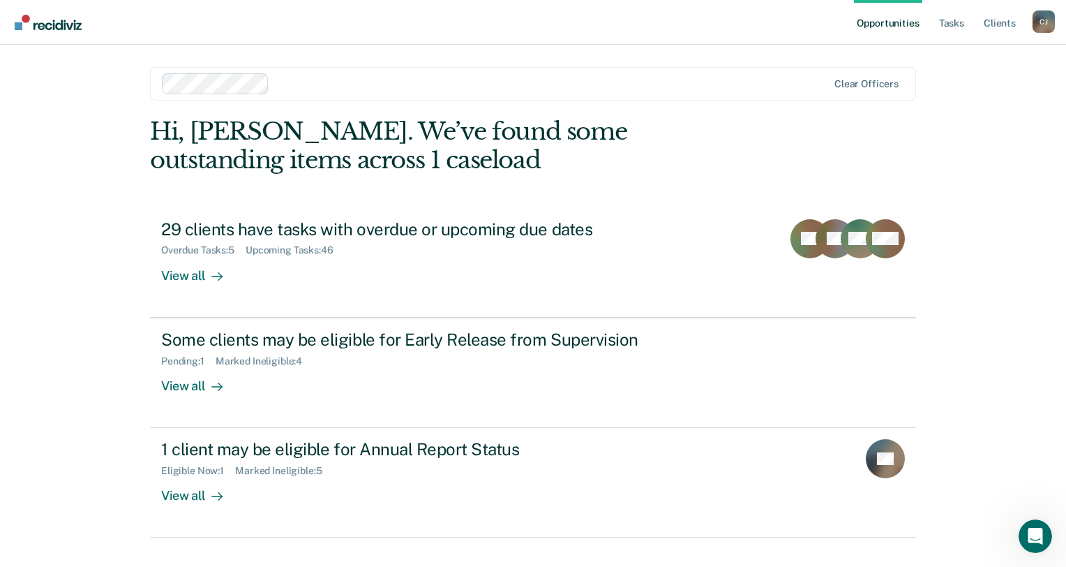
click at [355, 505] on link "1 client may be eligible for Annual Report Status Eligible Now : 1 Marked Ineli…" at bounding box center [533, 483] width 766 height 110
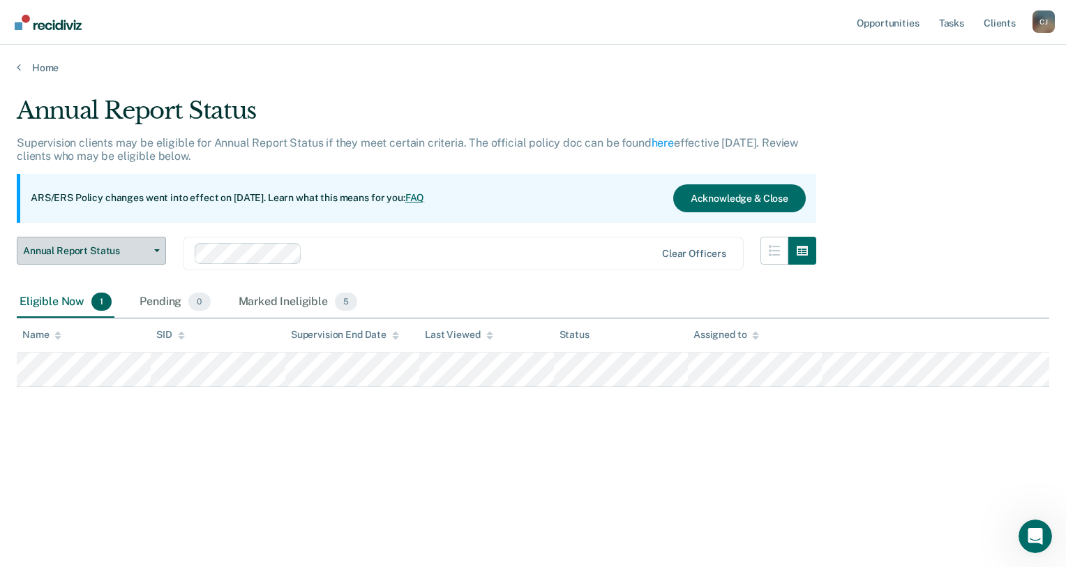
click at [153, 263] on button "Annual Report Status" at bounding box center [91, 251] width 149 height 28
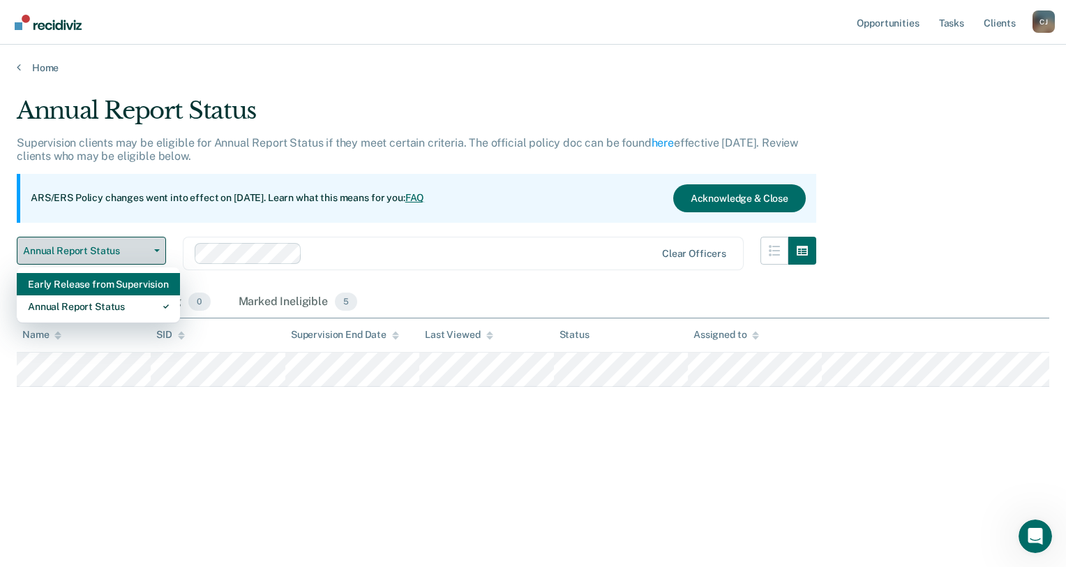
click at [146, 285] on div "Early Release from Supervision" at bounding box center [98, 284] width 141 height 22
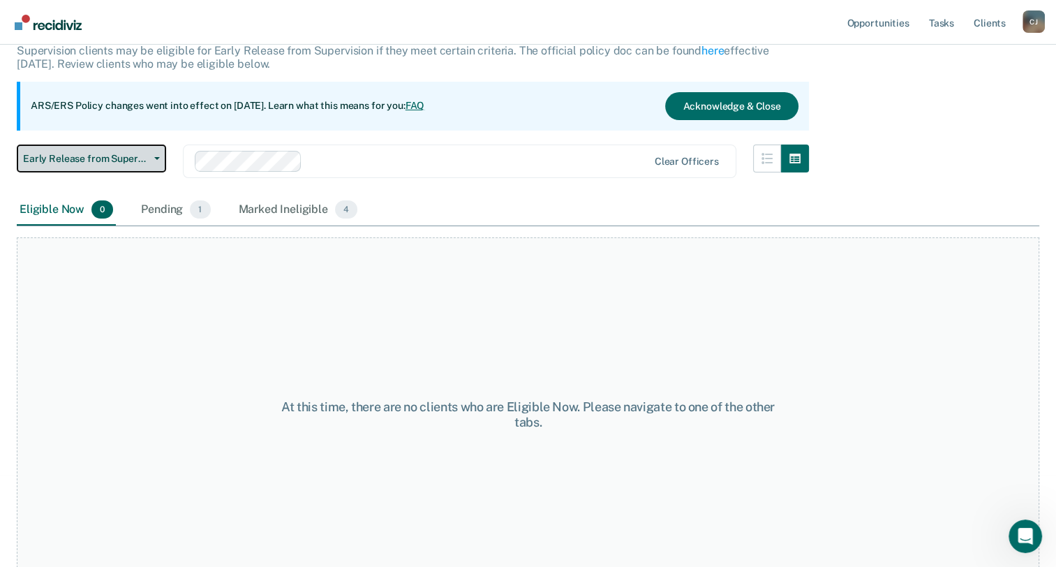
scroll to position [116, 0]
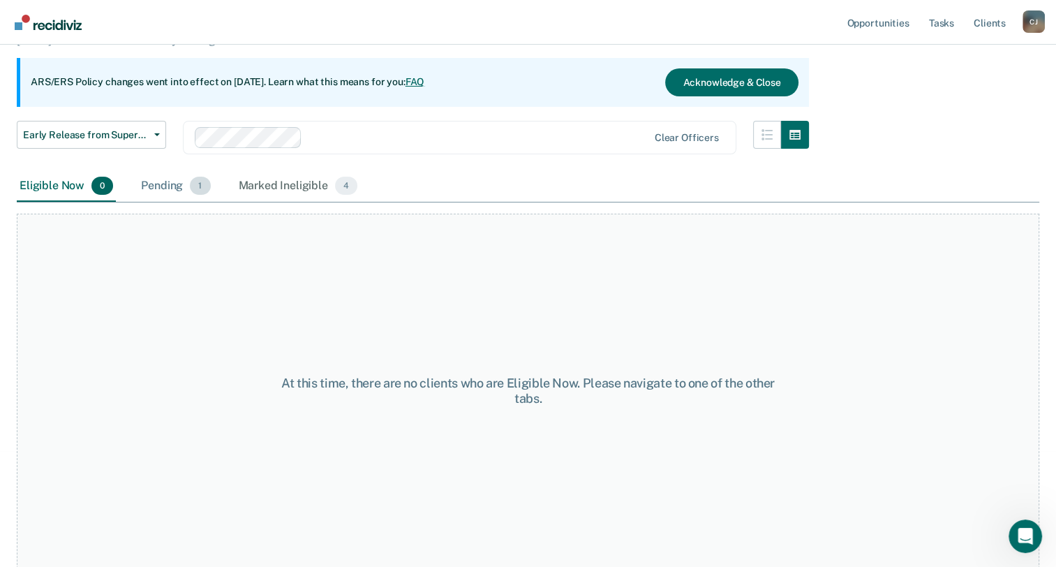
click at [192, 188] on span "1" at bounding box center [200, 186] width 20 height 18
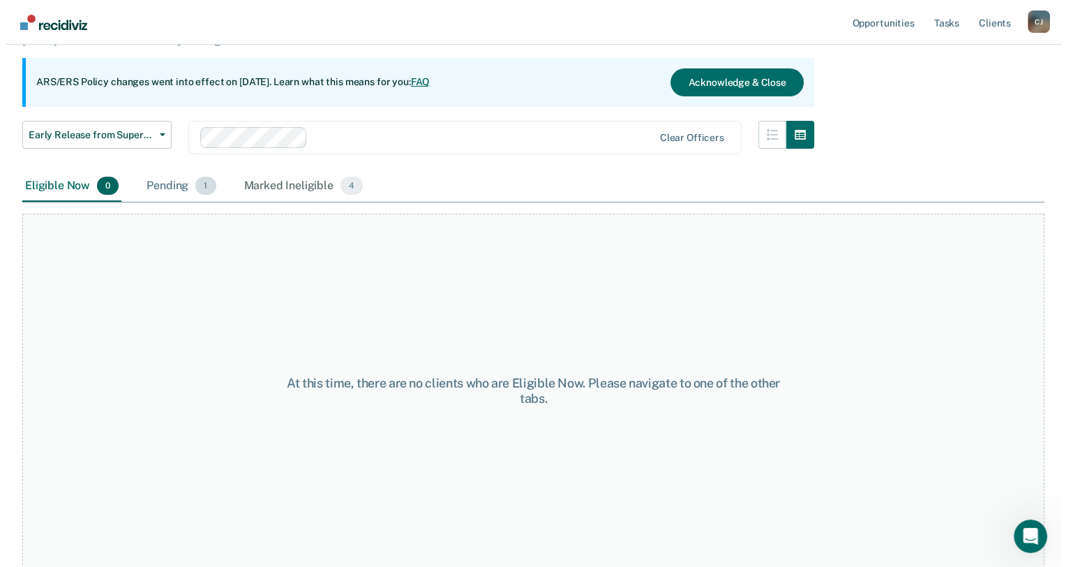
scroll to position [0, 0]
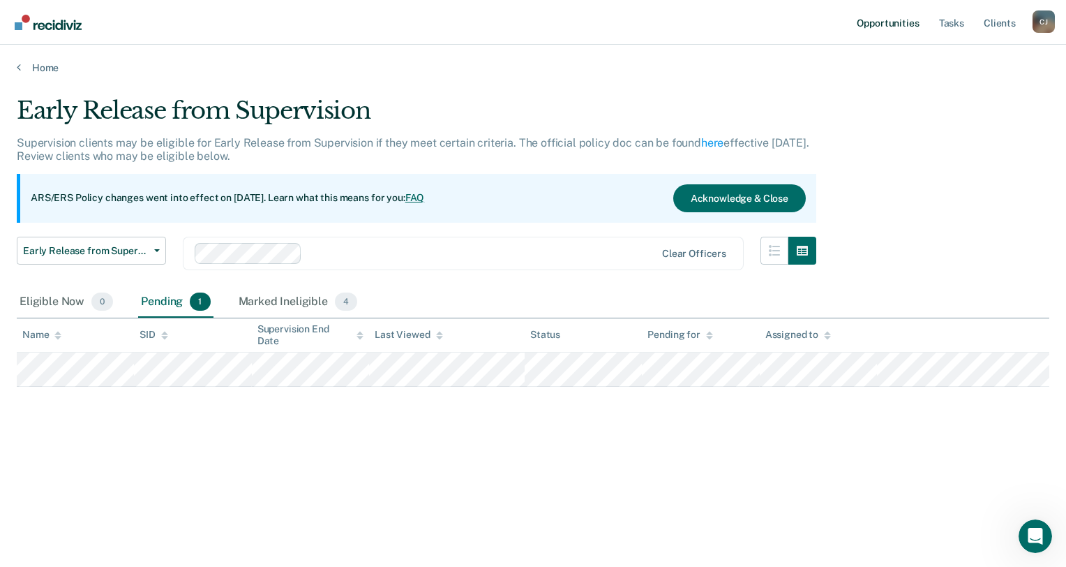
click at [902, 27] on link "Opportunities" at bounding box center [888, 22] width 68 height 45
